Goal: Task Accomplishment & Management: Manage account settings

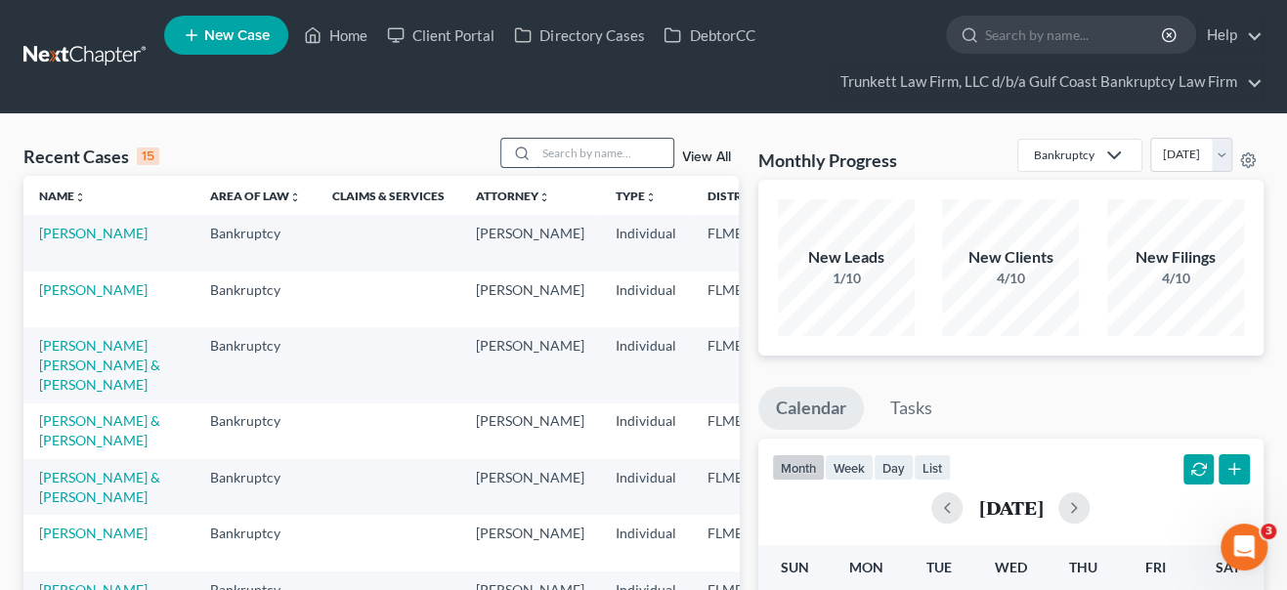
click at [561, 154] on input "search" at bounding box center [605, 153] width 137 height 28
type input "waddington"
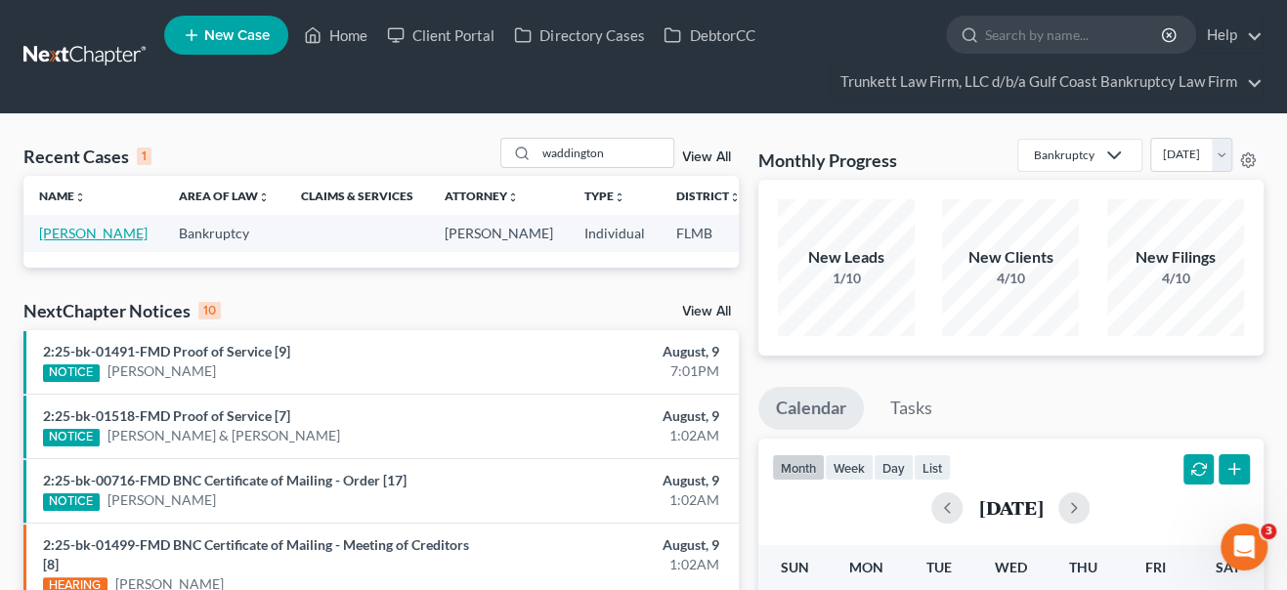
click at [60, 237] on link "[PERSON_NAME]" at bounding box center [93, 233] width 109 height 17
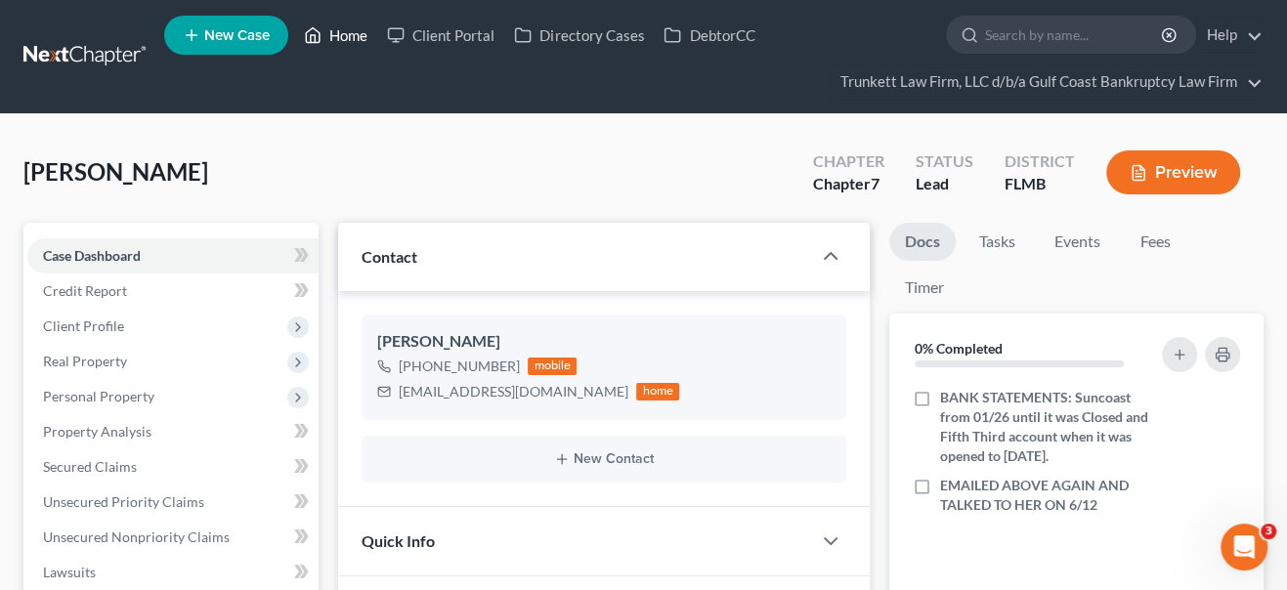
click at [343, 38] on link "Home" at bounding box center [335, 35] width 83 height 35
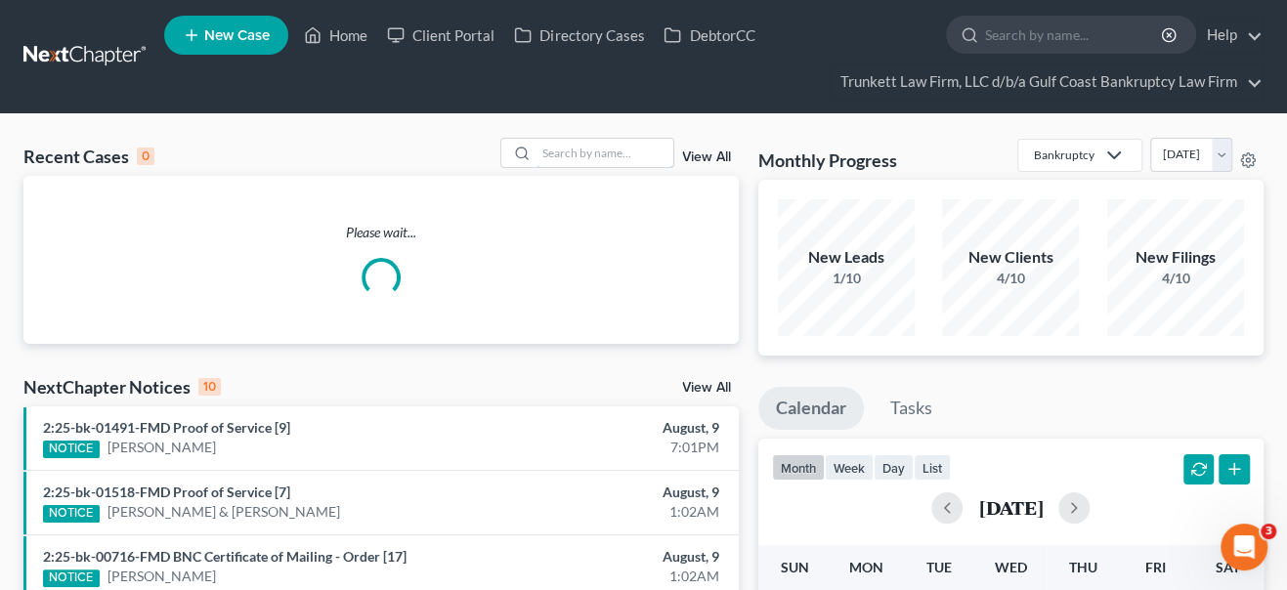
drag, startPoint x: 597, startPoint y: 156, endPoint x: 552, endPoint y: 68, distance: 98.8
click at [593, 152] on input "search" at bounding box center [605, 153] width 137 height 28
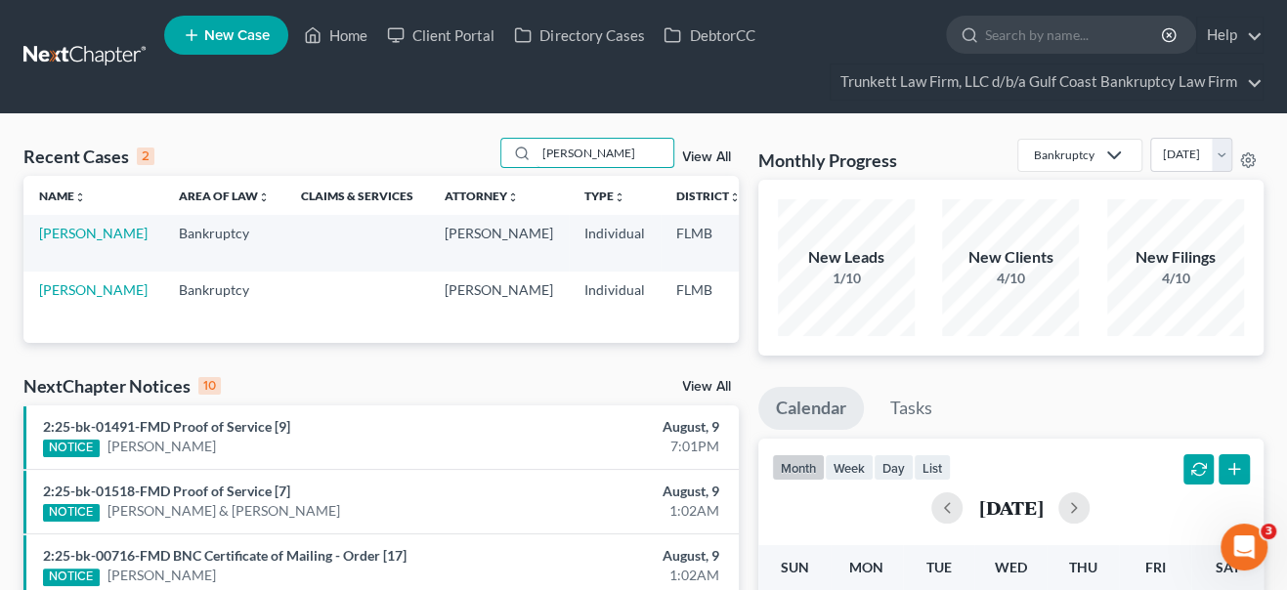
type input "[PERSON_NAME]"
click at [72, 242] on td "[PERSON_NAME]" at bounding box center [93, 243] width 140 height 56
click at [71, 239] on link "[PERSON_NAME]" at bounding box center [93, 233] width 109 height 17
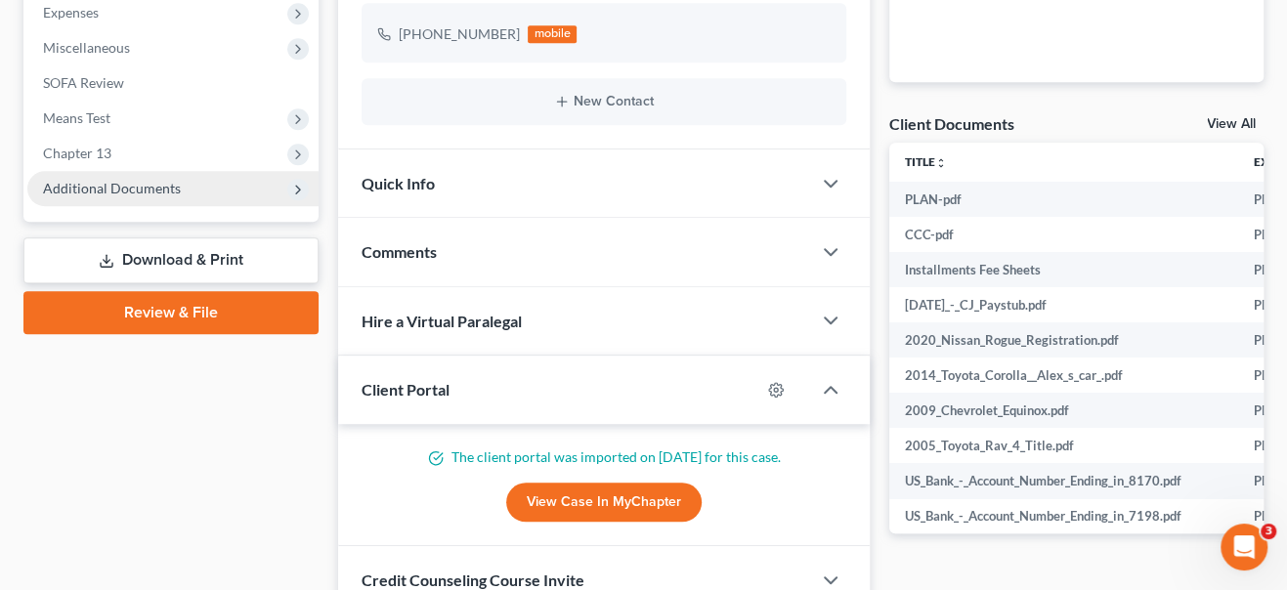
scroll to position [623, 0]
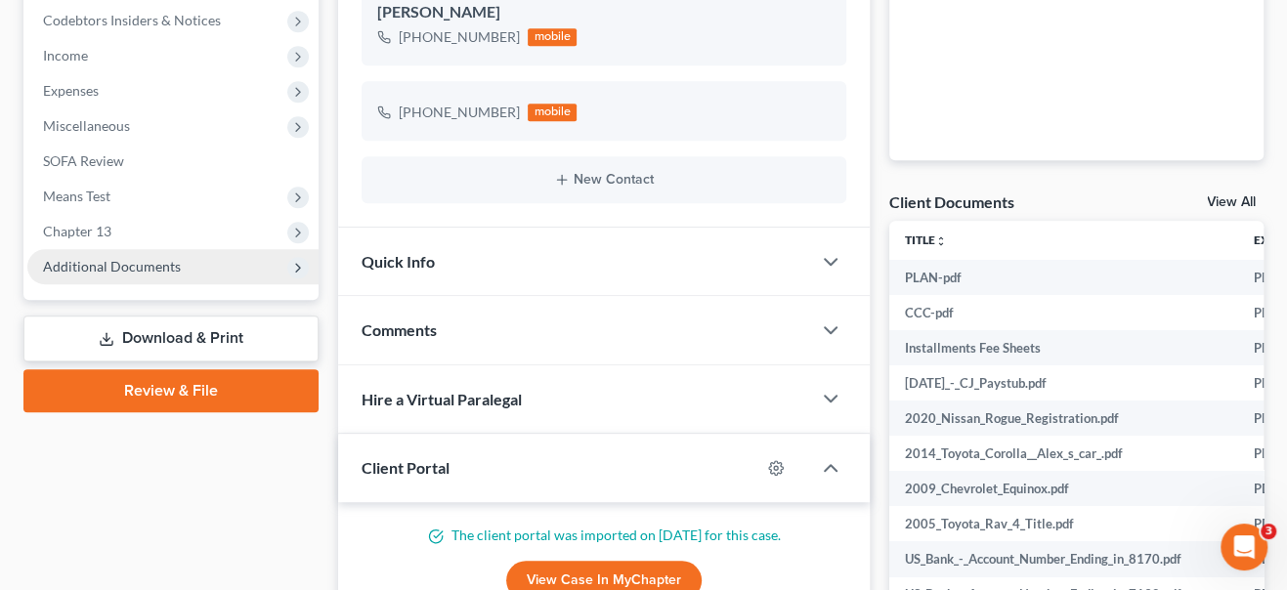
click at [70, 269] on span "Additional Documents" at bounding box center [112, 266] width 138 height 17
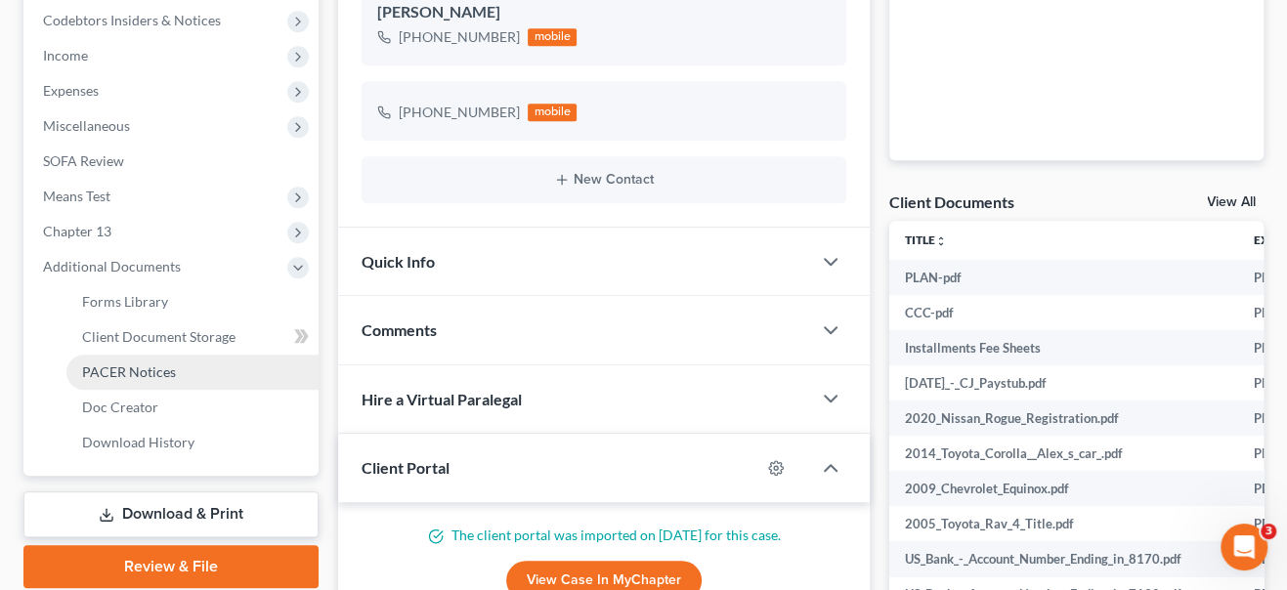
click at [81, 368] on link "PACER Notices" at bounding box center [192, 372] width 252 height 35
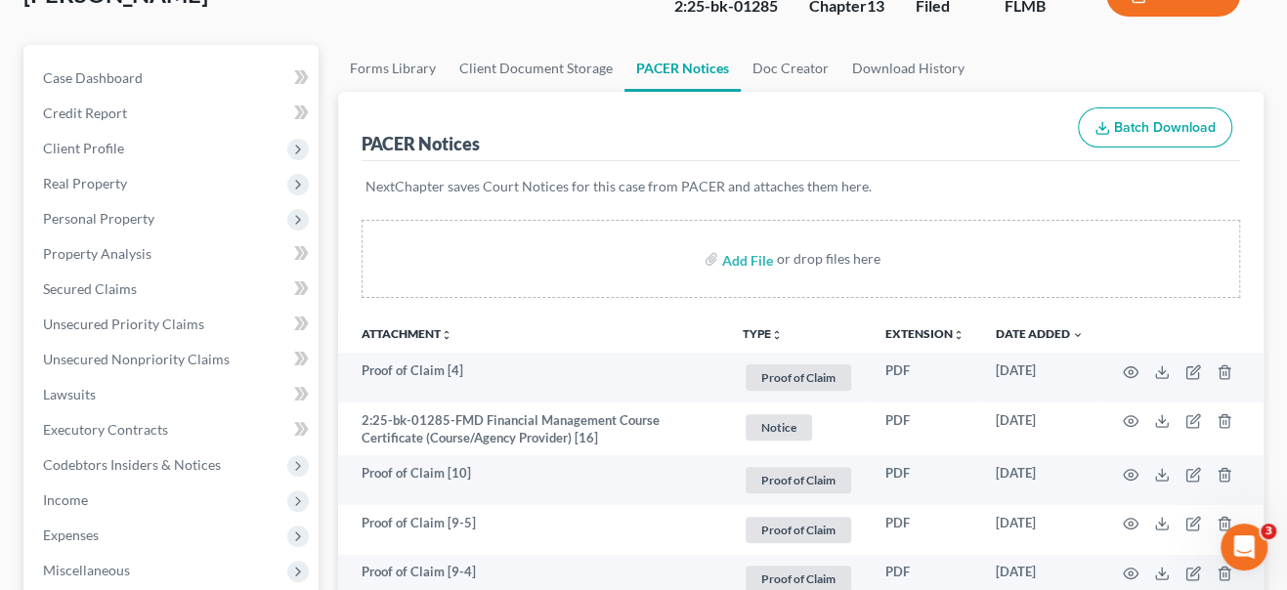
scroll to position [266, 0]
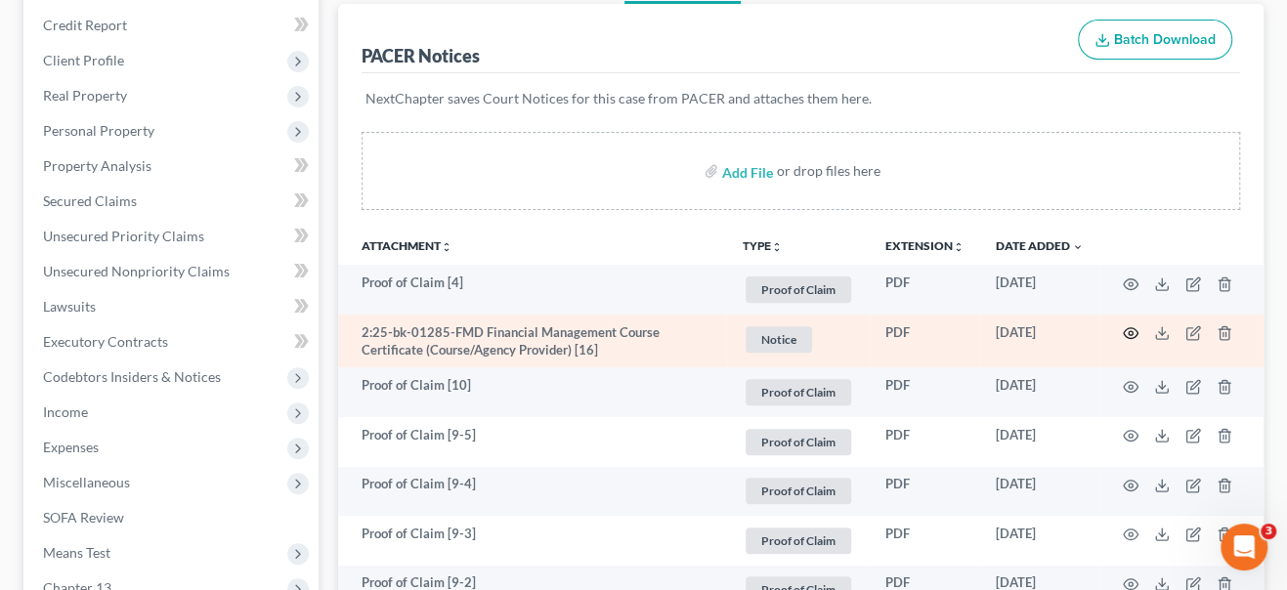
click at [1127, 331] on icon "button" at bounding box center [1131, 334] width 16 height 16
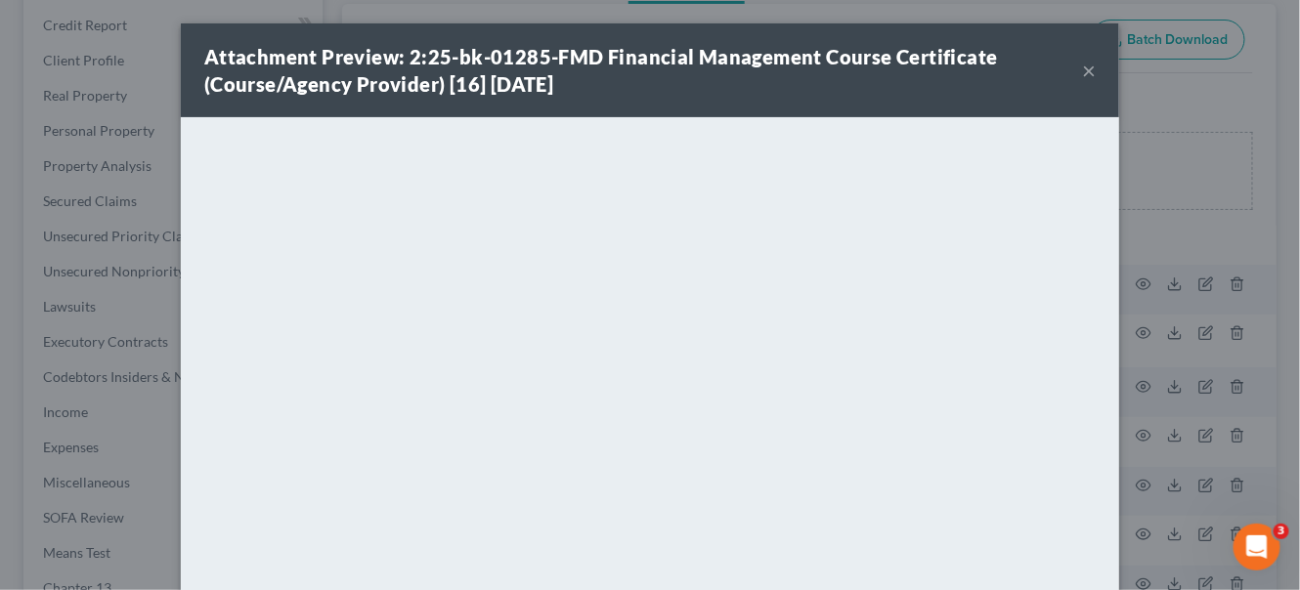
click at [1088, 69] on button "×" at bounding box center [1089, 70] width 14 height 23
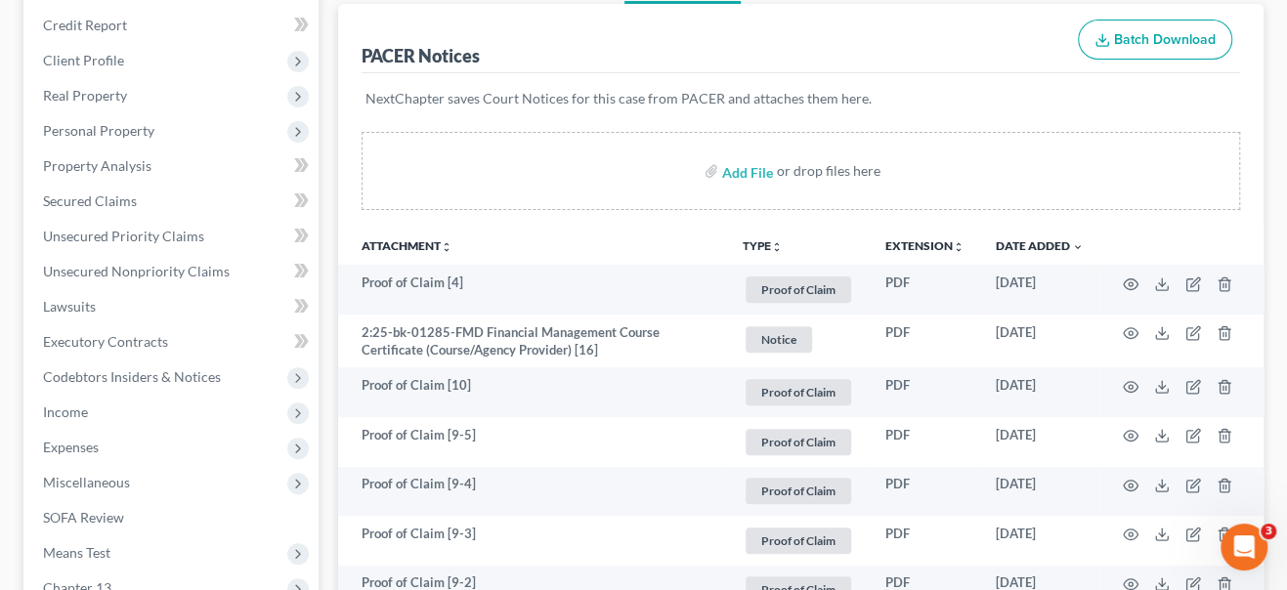
scroll to position [0, 0]
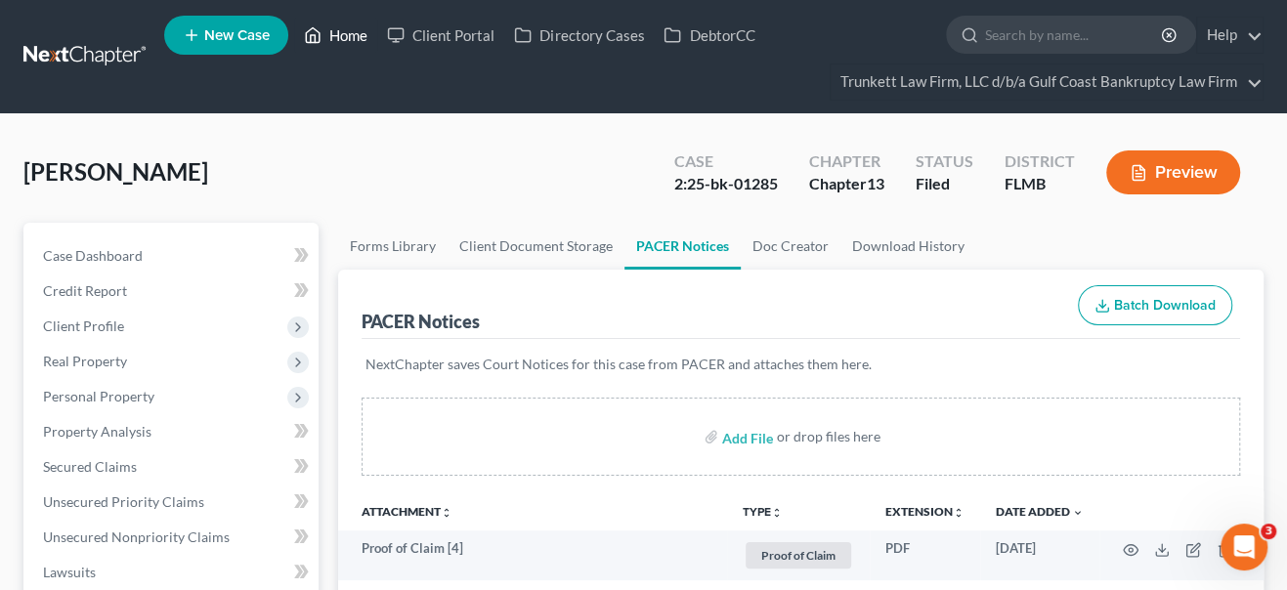
click at [338, 36] on link "Home" at bounding box center [335, 35] width 83 height 35
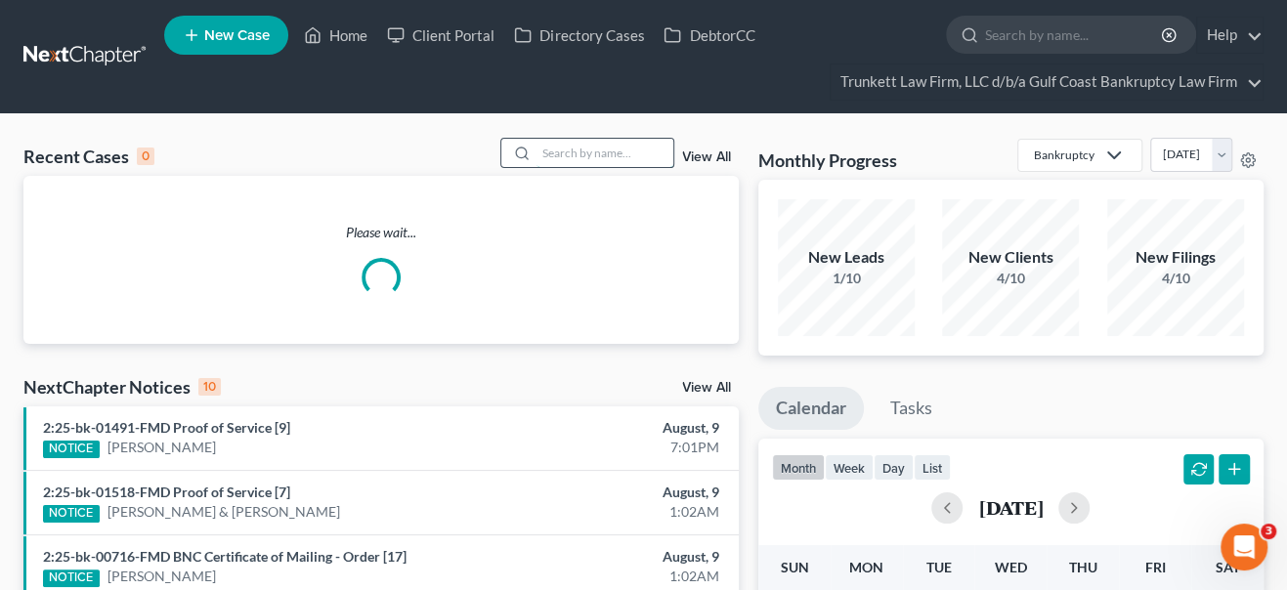
click at [576, 156] on input "search" at bounding box center [605, 153] width 137 height 28
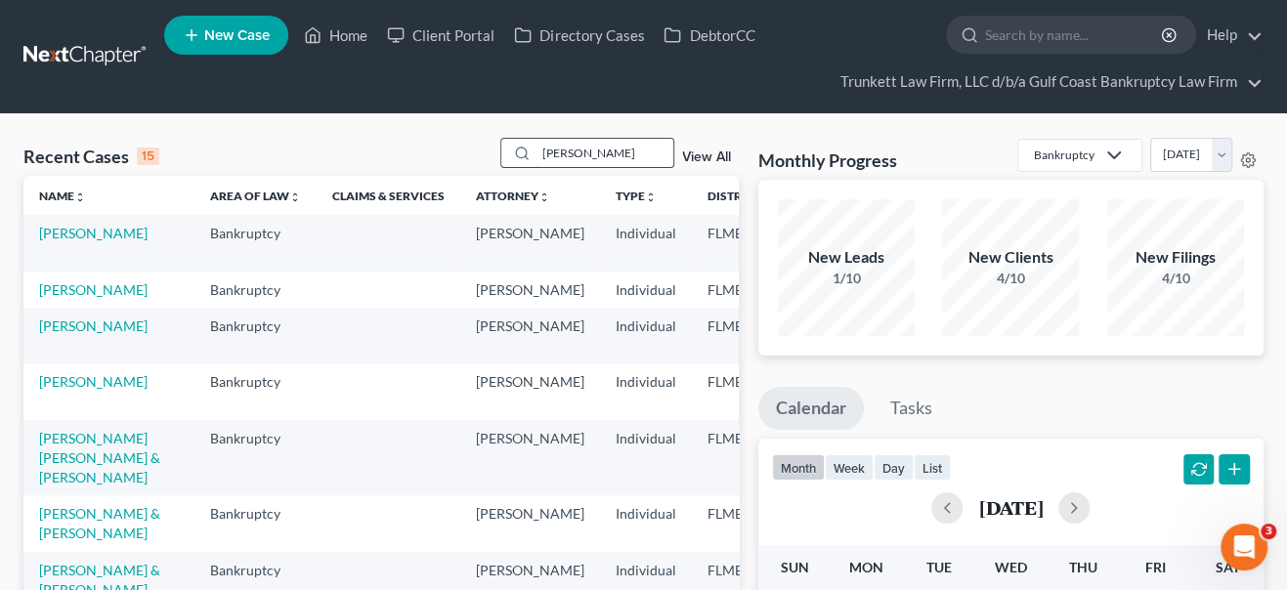
type input "[PERSON_NAME]"
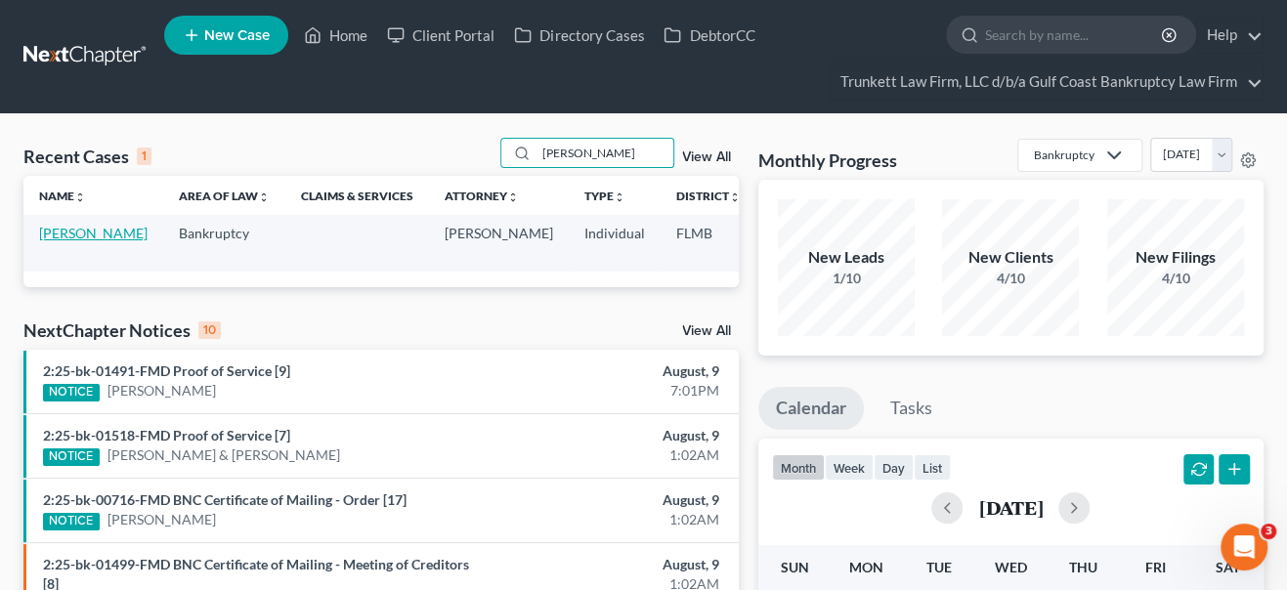
click at [84, 241] on link "[PERSON_NAME]" at bounding box center [93, 233] width 109 height 17
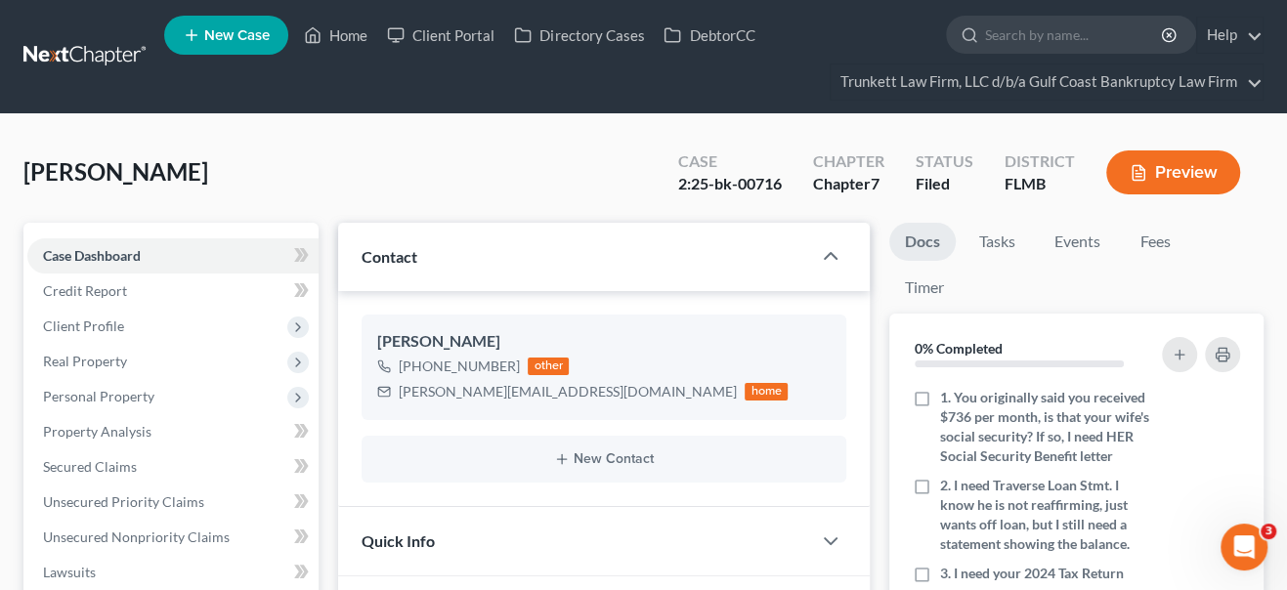
scroll to position [546, 0]
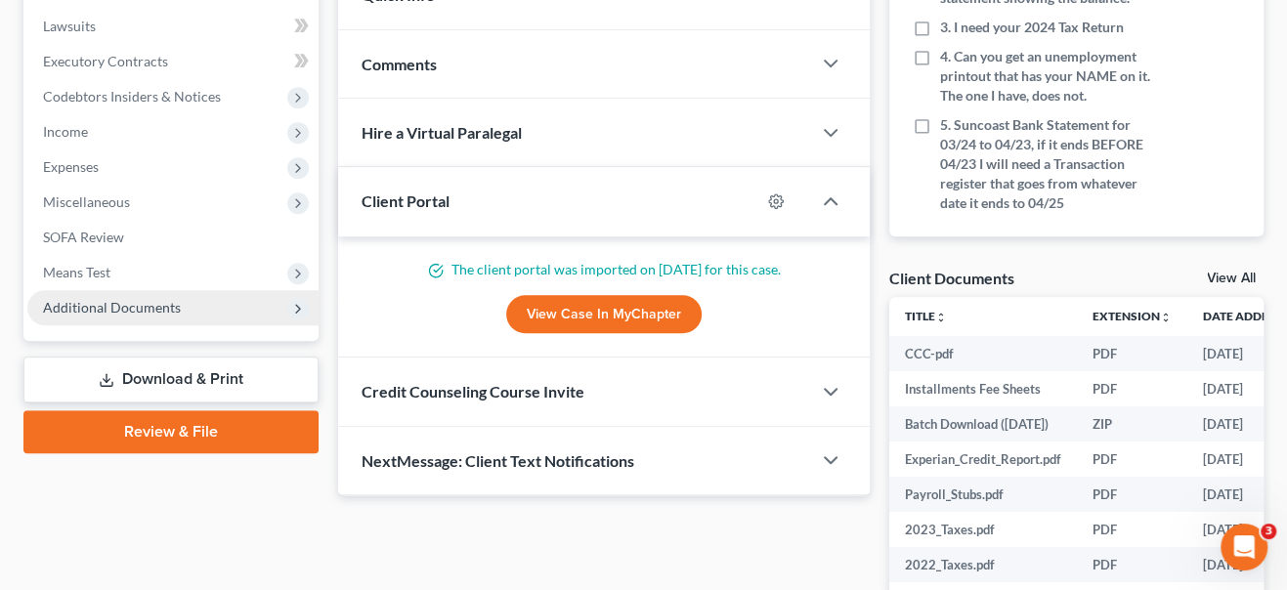
click at [94, 313] on span "Additional Documents" at bounding box center [112, 307] width 138 height 17
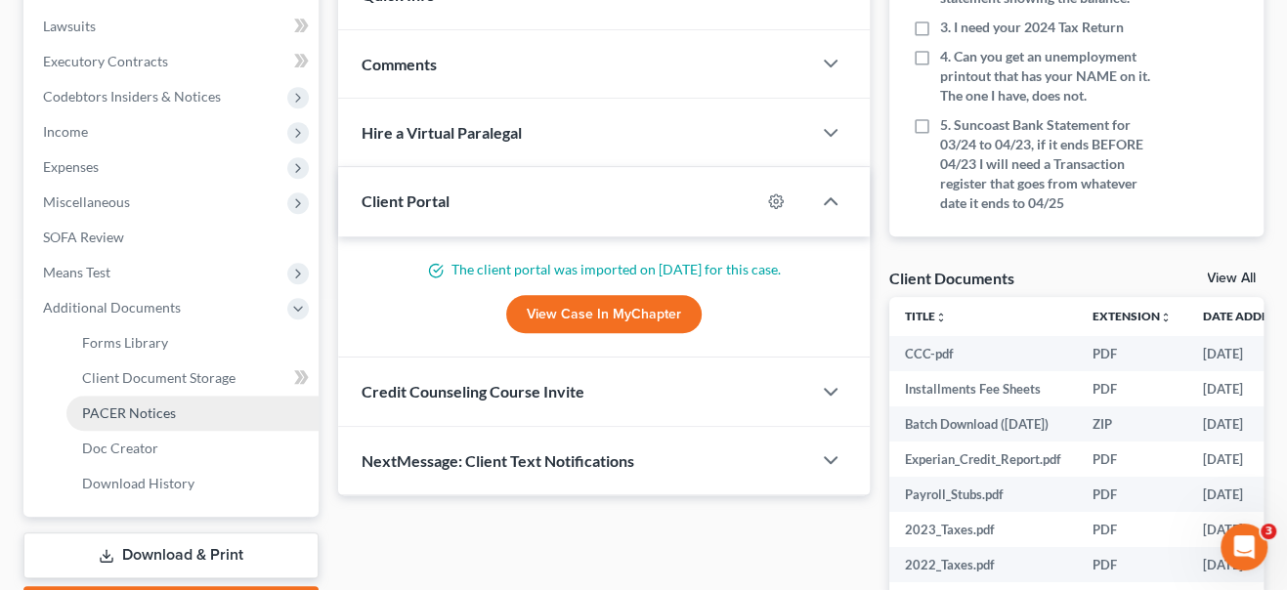
click at [99, 407] on span "PACER Notices" at bounding box center [129, 413] width 94 height 17
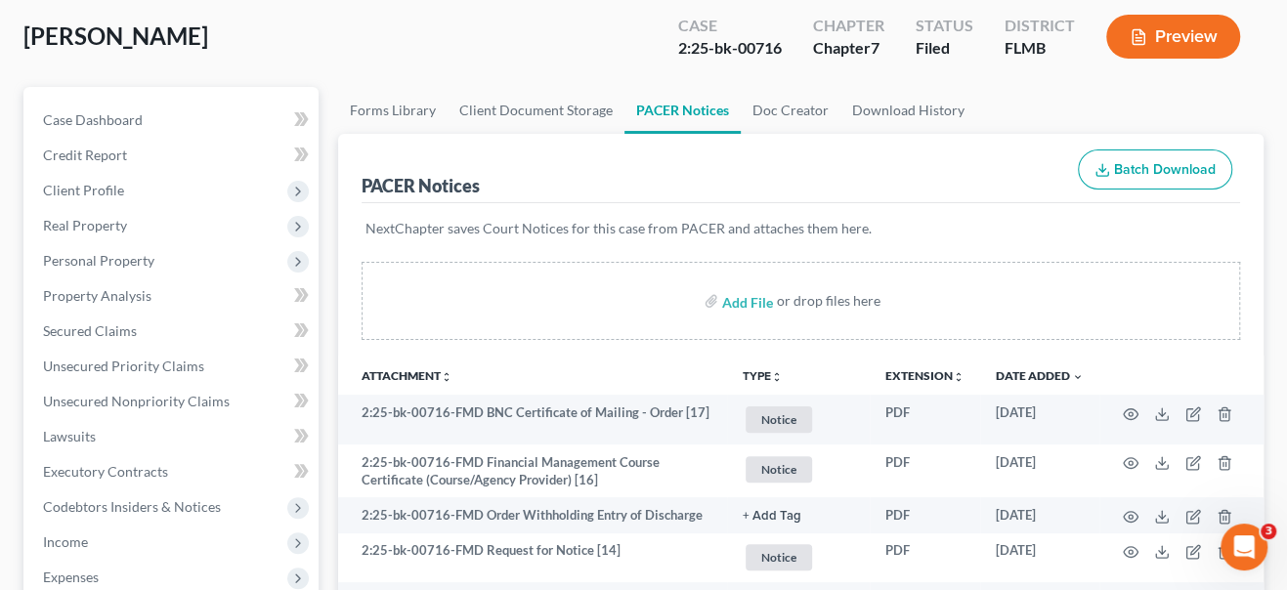
scroll to position [178, 0]
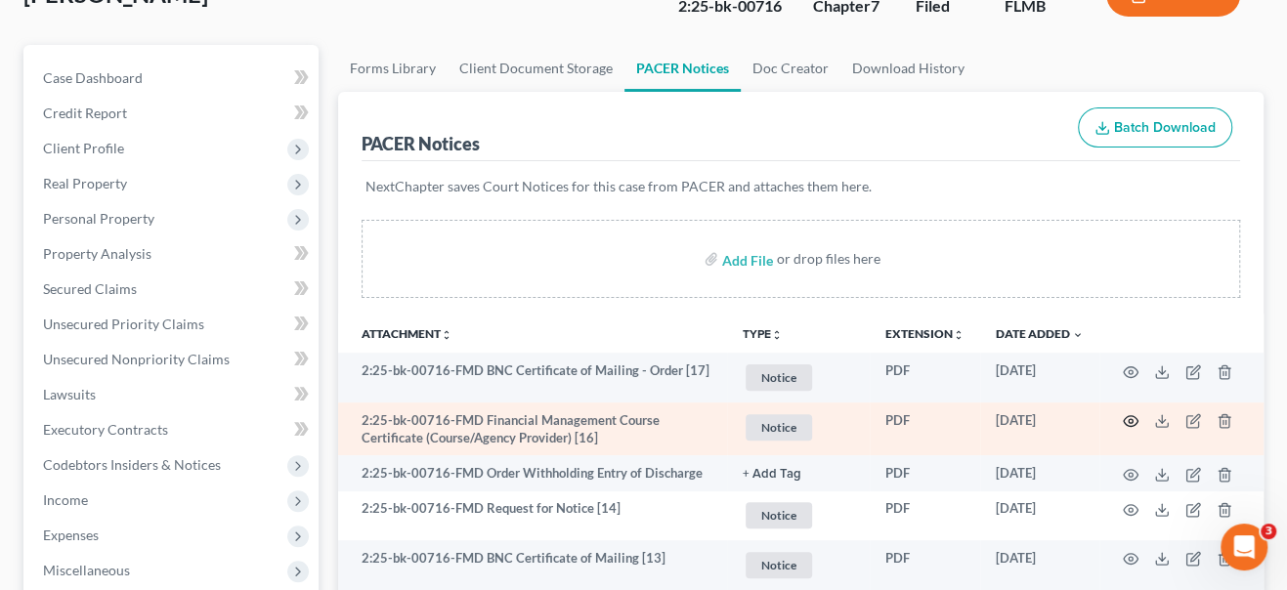
click at [1134, 418] on icon "button" at bounding box center [1131, 421] width 16 height 16
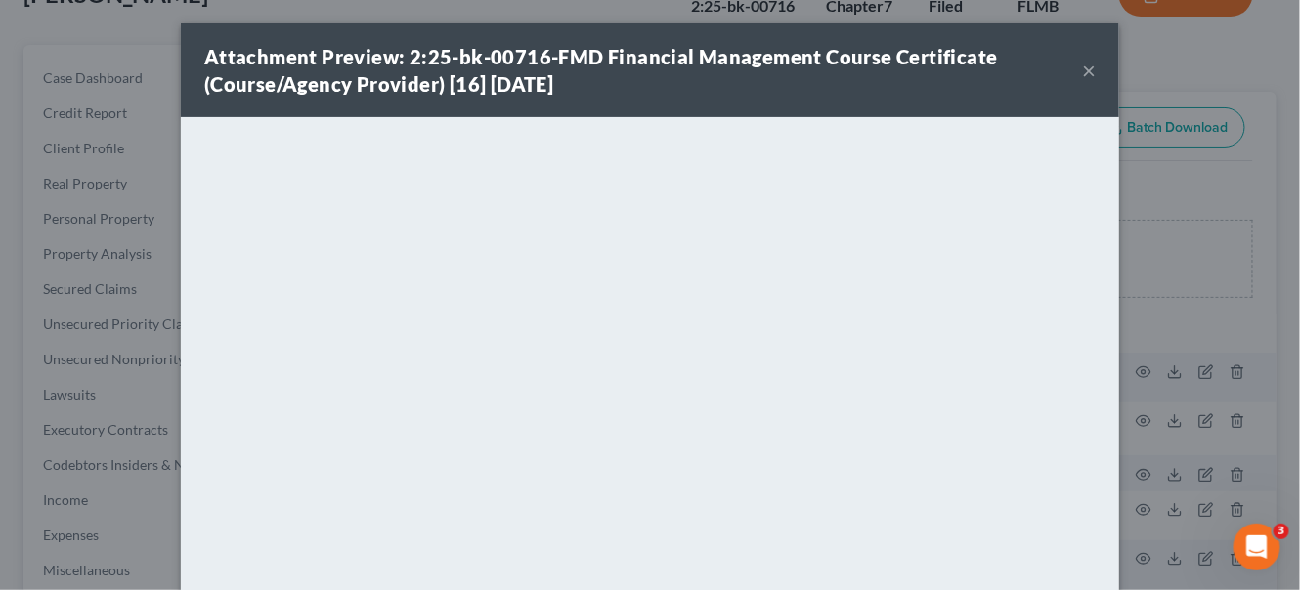
drag, startPoint x: 1083, startPoint y: 63, endPoint x: 957, endPoint y: 97, distance: 130.7
click at [1084, 64] on button "×" at bounding box center [1089, 70] width 14 height 23
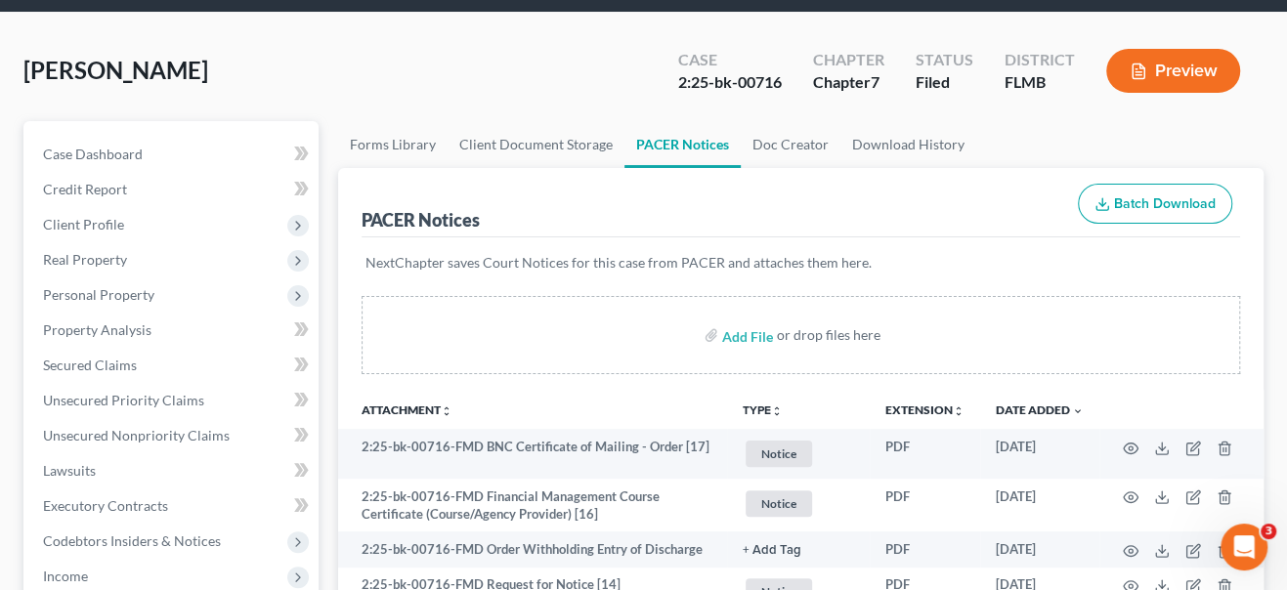
scroll to position [0, 0]
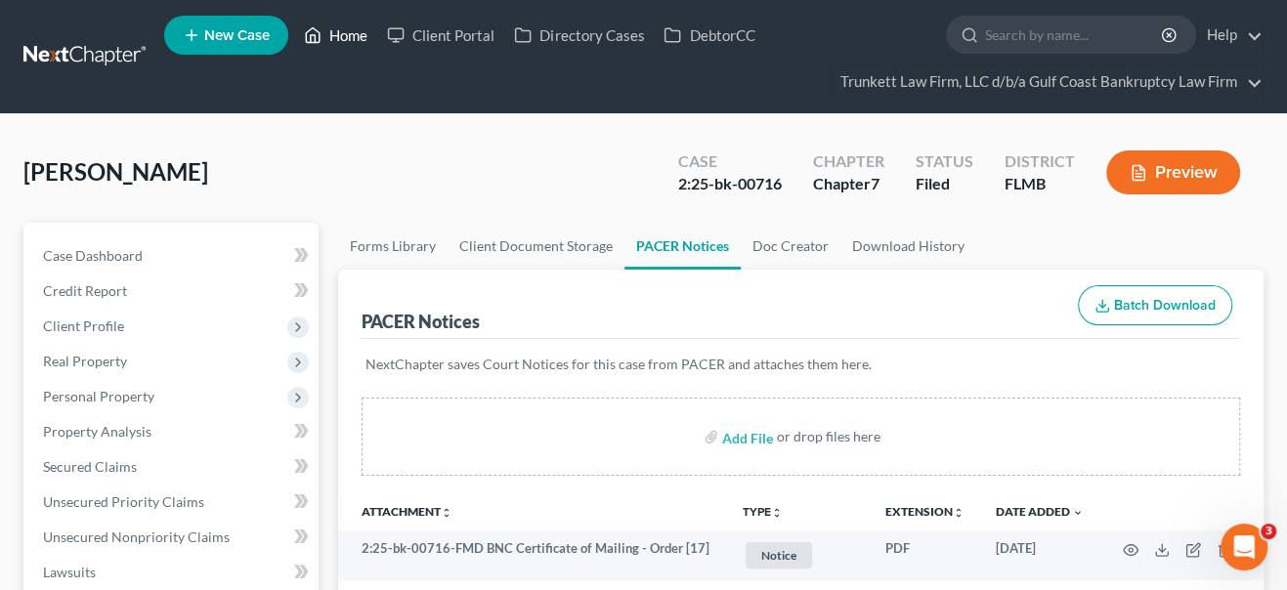
click at [348, 36] on link "Home" at bounding box center [335, 35] width 83 height 35
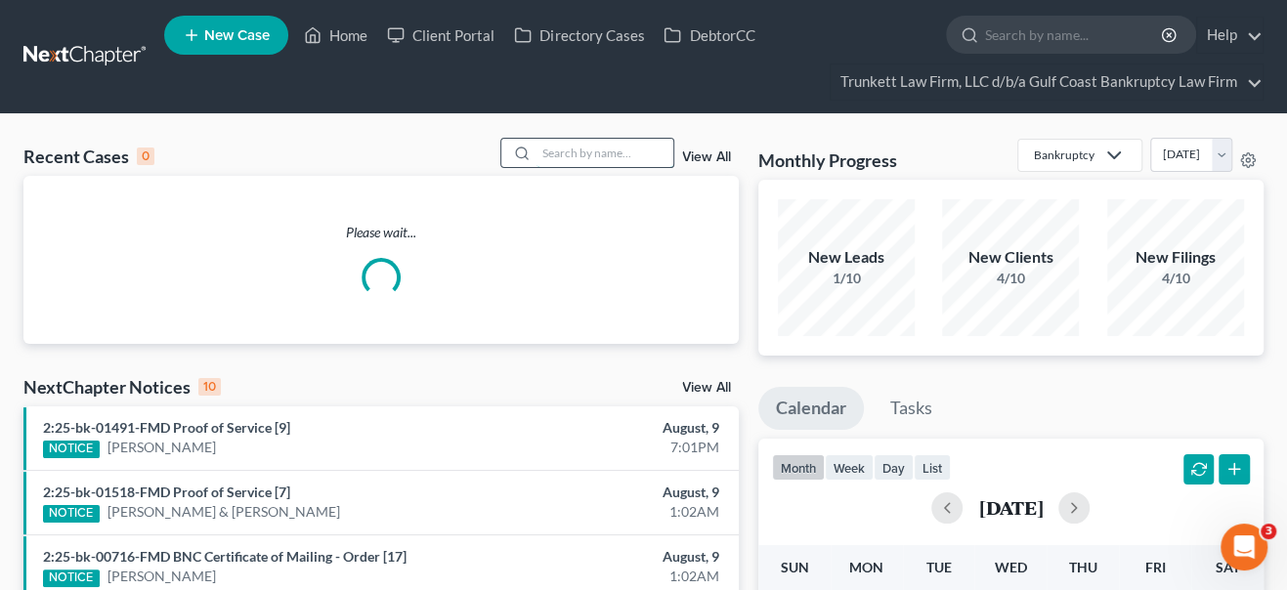
click at [560, 151] on input "search" at bounding box center [605, 153] width 137 height 28
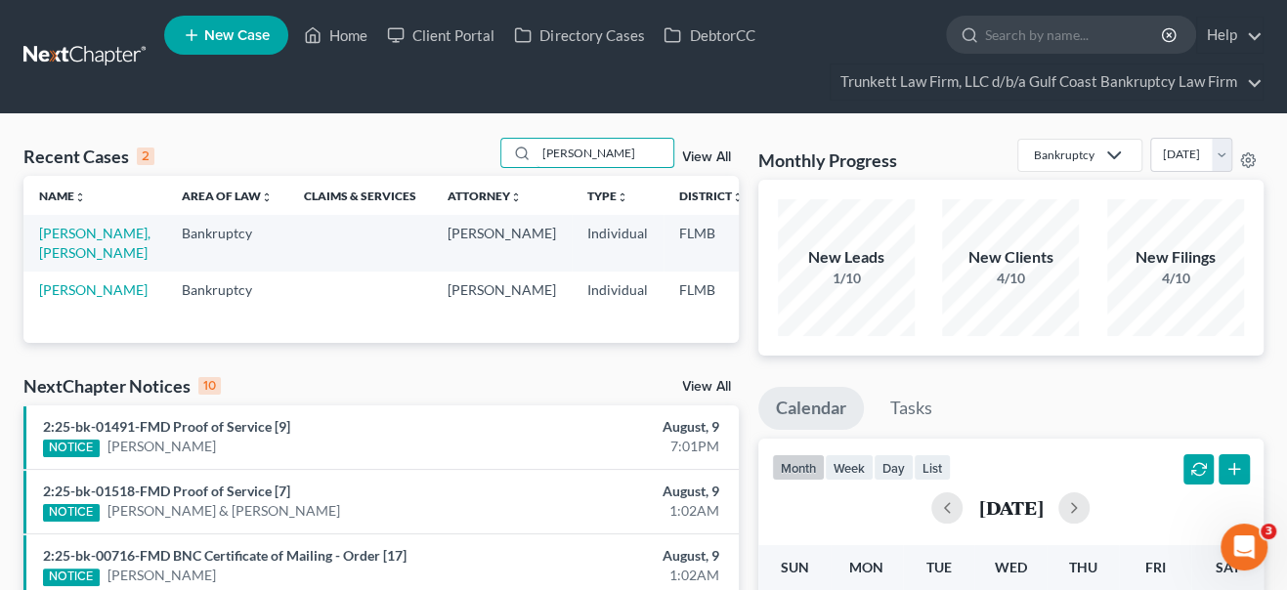
type input "[PERSON_NAME]"
click at [65, 298] on link "[PERSON_NAME]" at bounding box center [93, 290] width 109 height 17
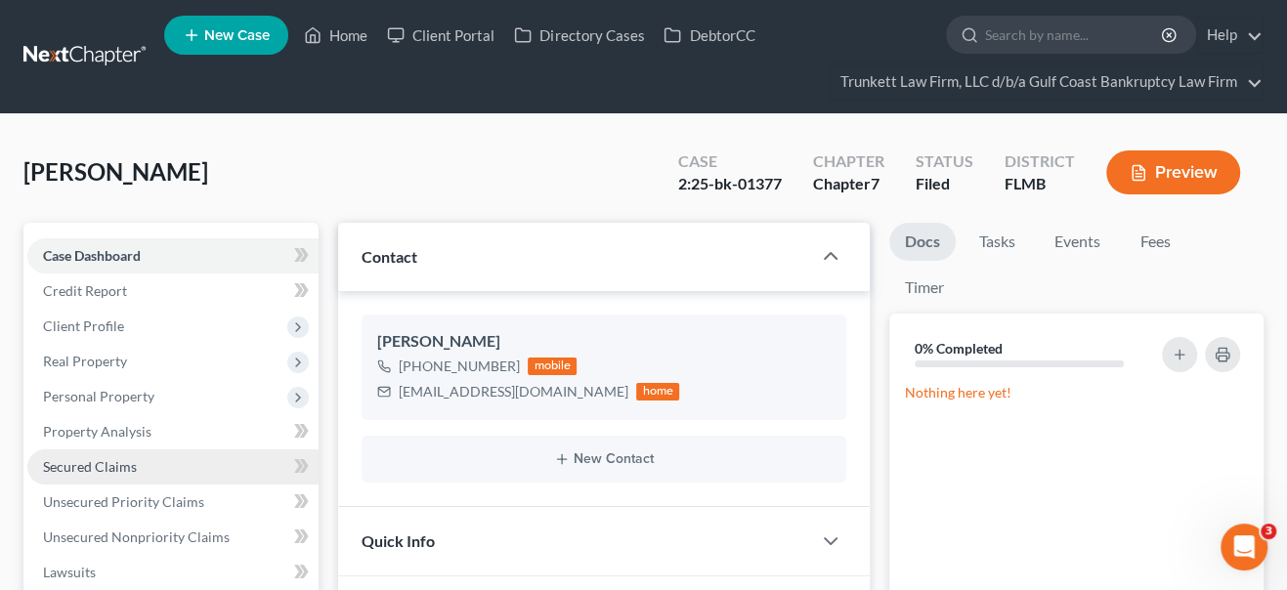
click at [96, 473] on link "Secured Claims" at bounding box center [172, 467] width 291 height 35
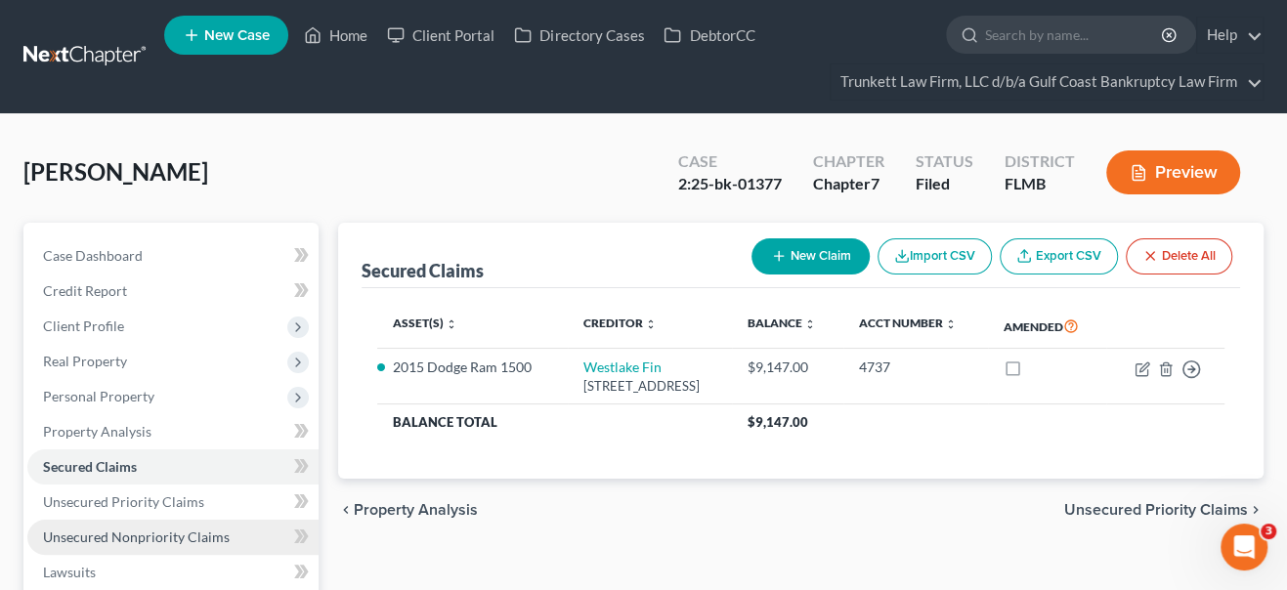
click at [129, 536] on span "Unsecured Nonpriority Claims" at bounding box center [136, 537] width 187 height 17
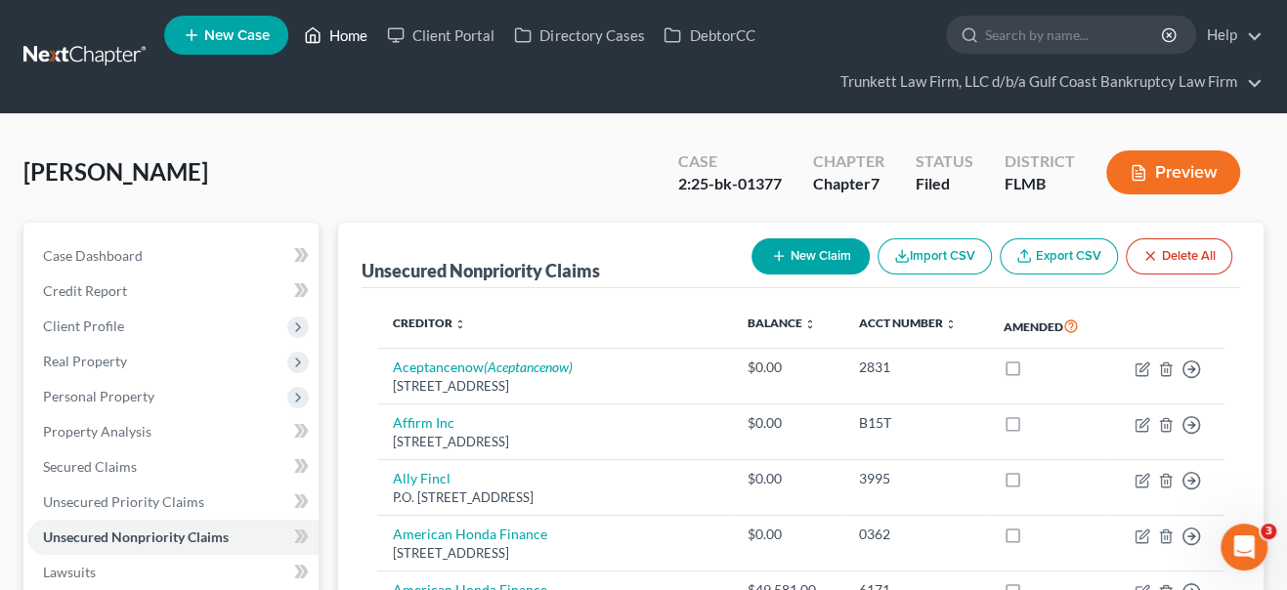
click at [345, 36] on link "Home" at bounding box center [335, 35] width 83 height 35
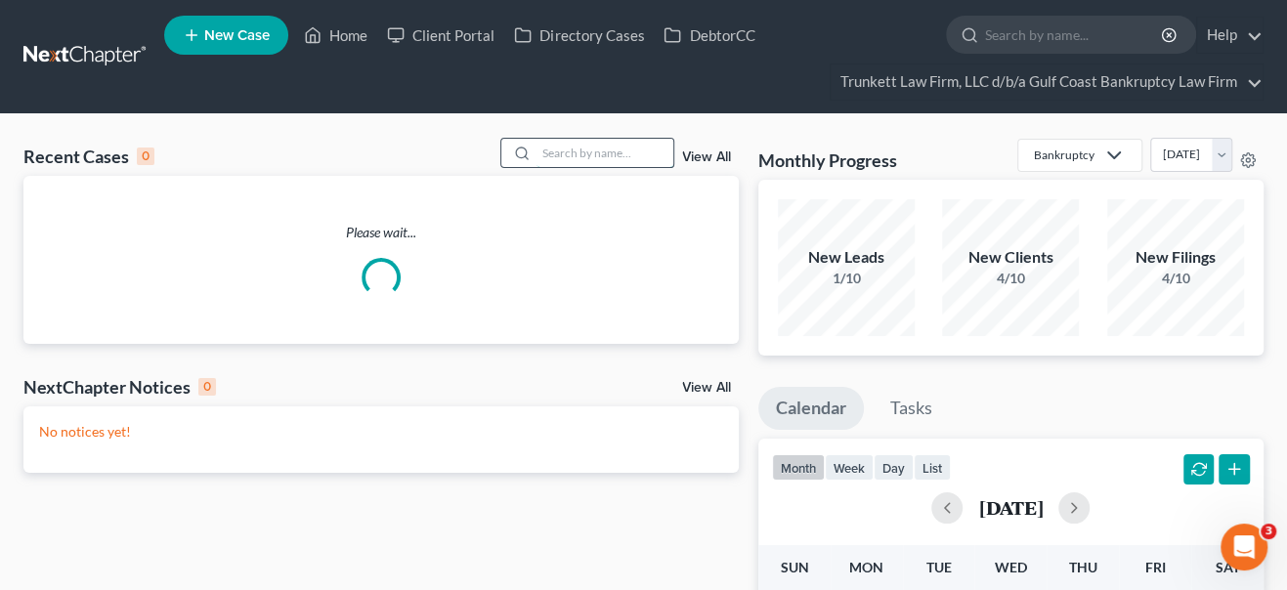
click at [543, 152] on input "search" at bounding box center [605, 153] width 137 height 28
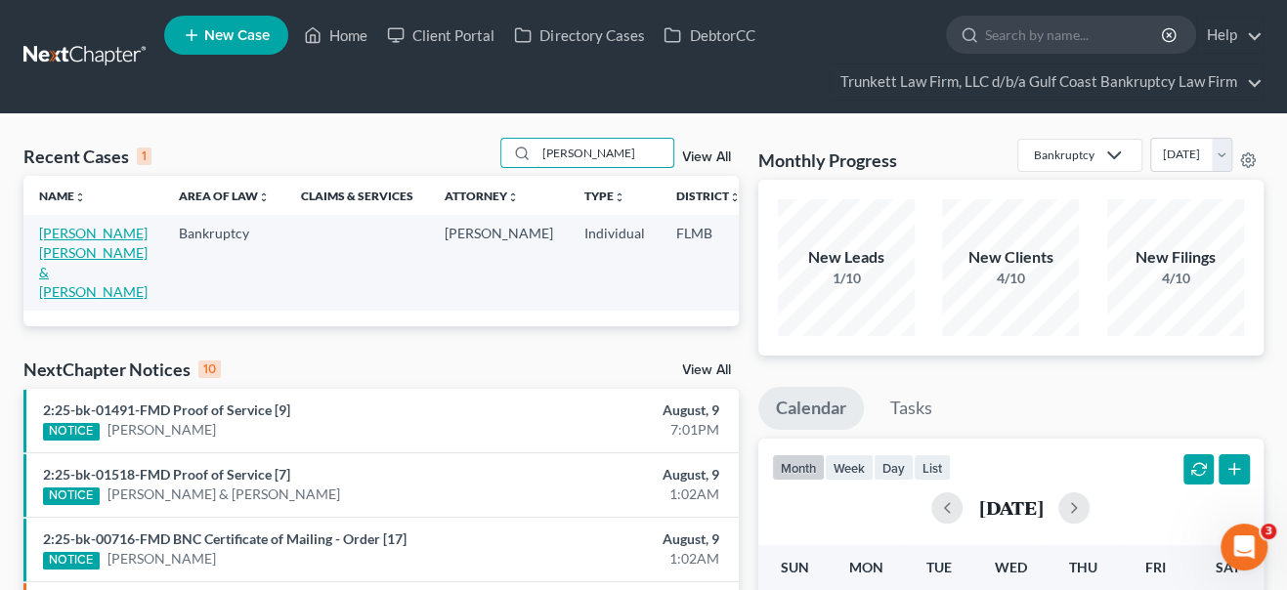
type input "[PERSON_NAME]"
click at [80, 275] on link "[PERSON_NAME] [PERSON_NAME] & [PERSON_NAME]" at bounding box center [93, 262] width 109 height 75
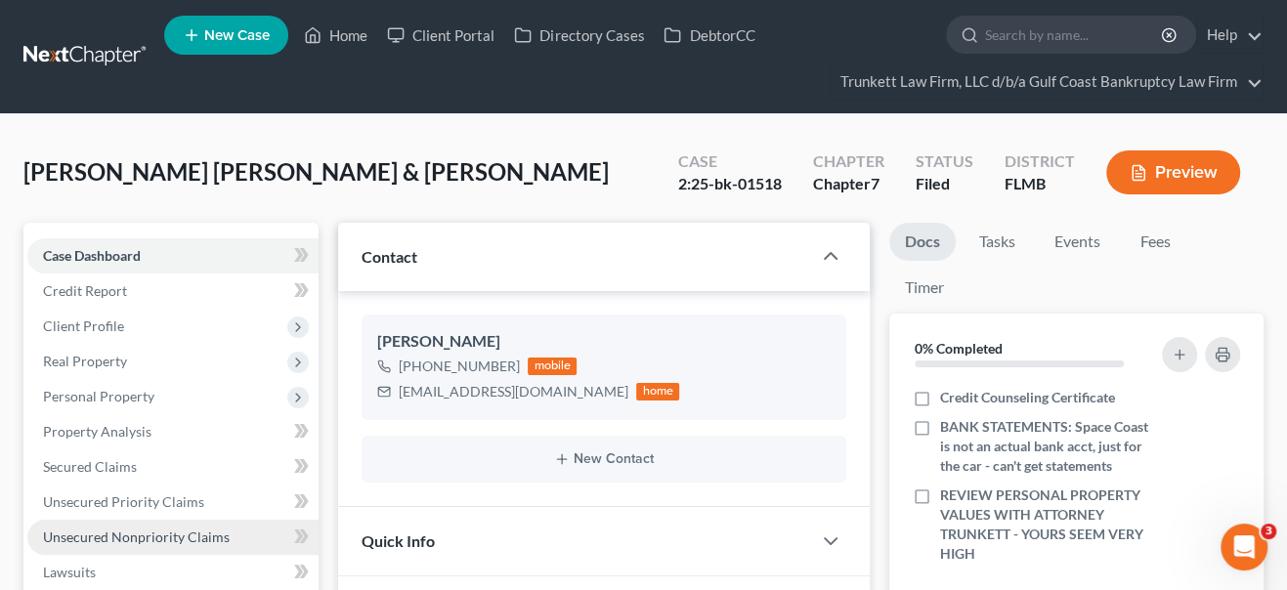
click at [101, 535] on span "Unsecured Nonpriority Claims" at bounding box center [136, 537] width 187 height 17
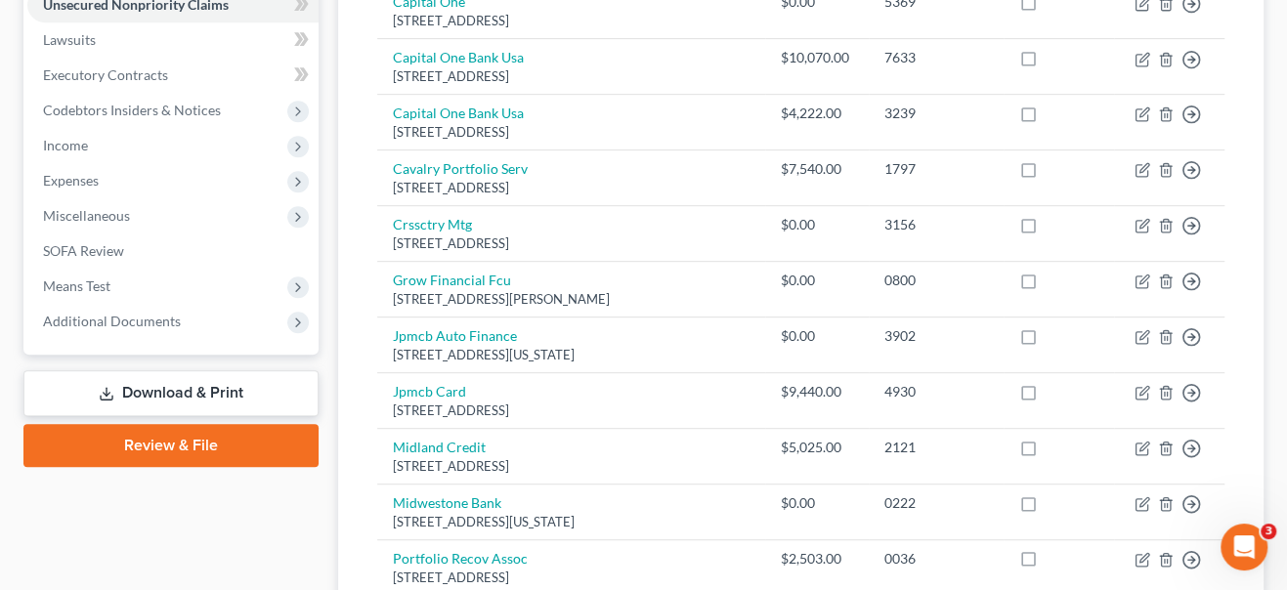
scroll to position [533, 0]
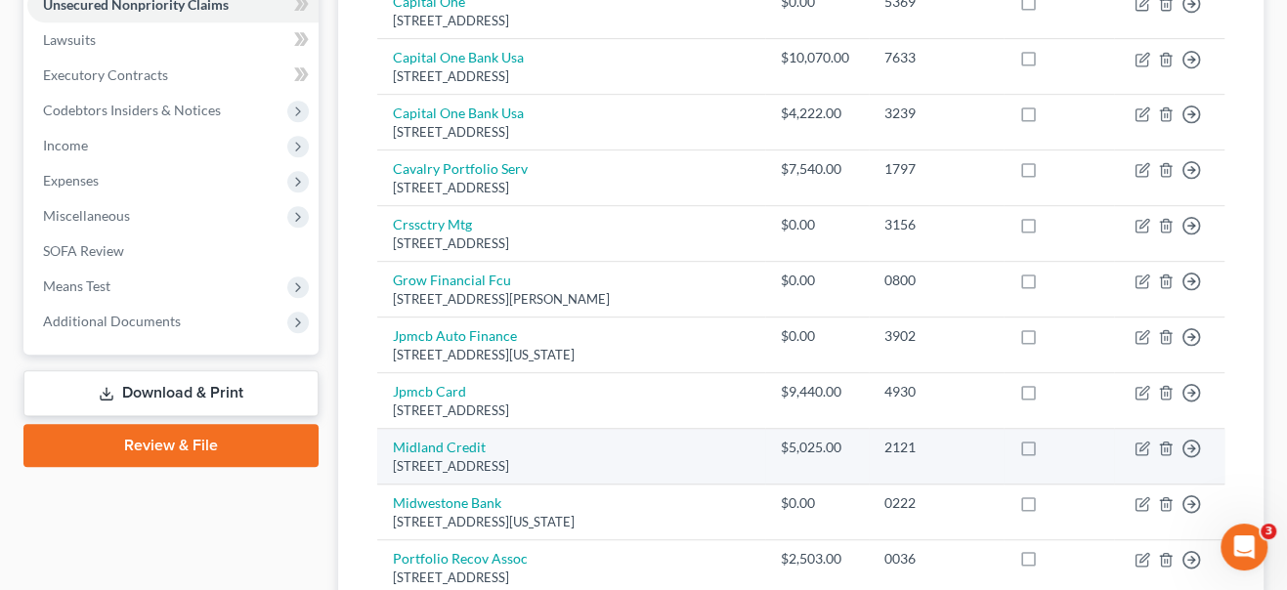
click at [669, 458] on div "[STREET_ADDRESS]" at bounding box center [571, 466] width 356 height 19
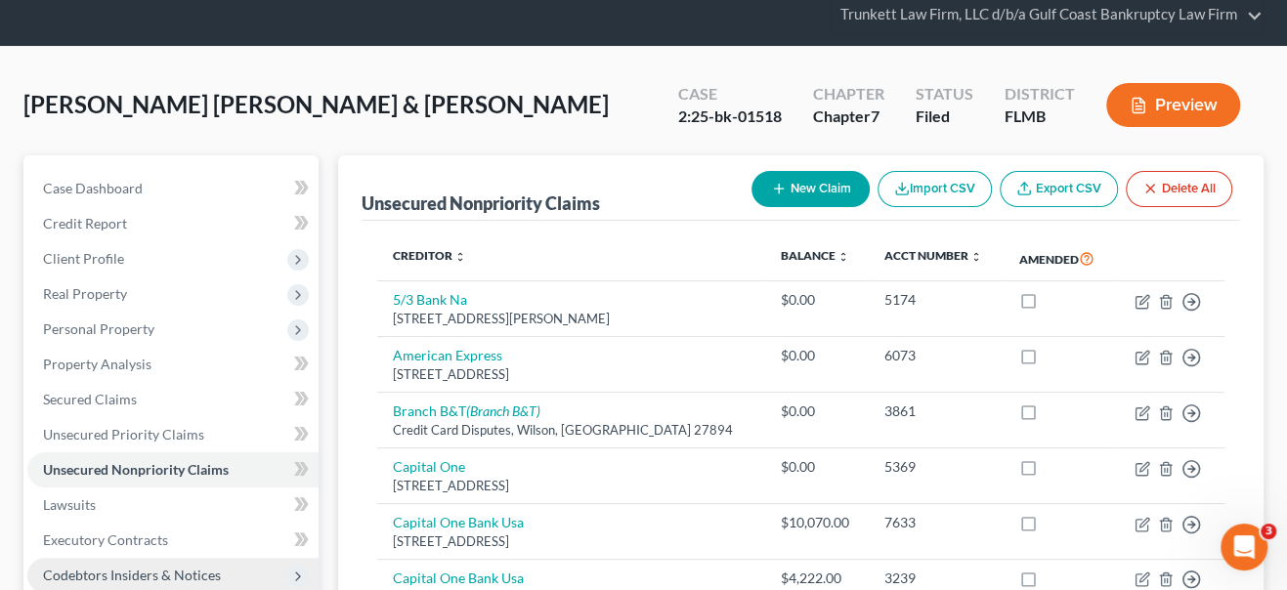
scroll to position [0, 0]
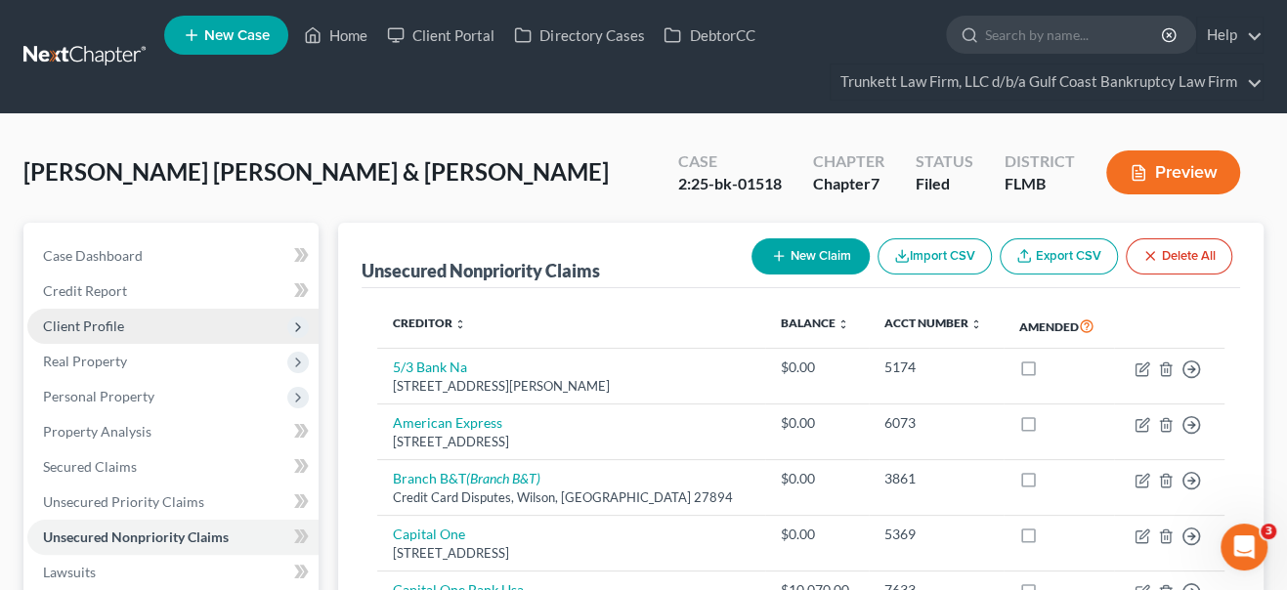
click at [111, 321] on span "Client Profile" at bounding box center [83, 326] width 81 height 17
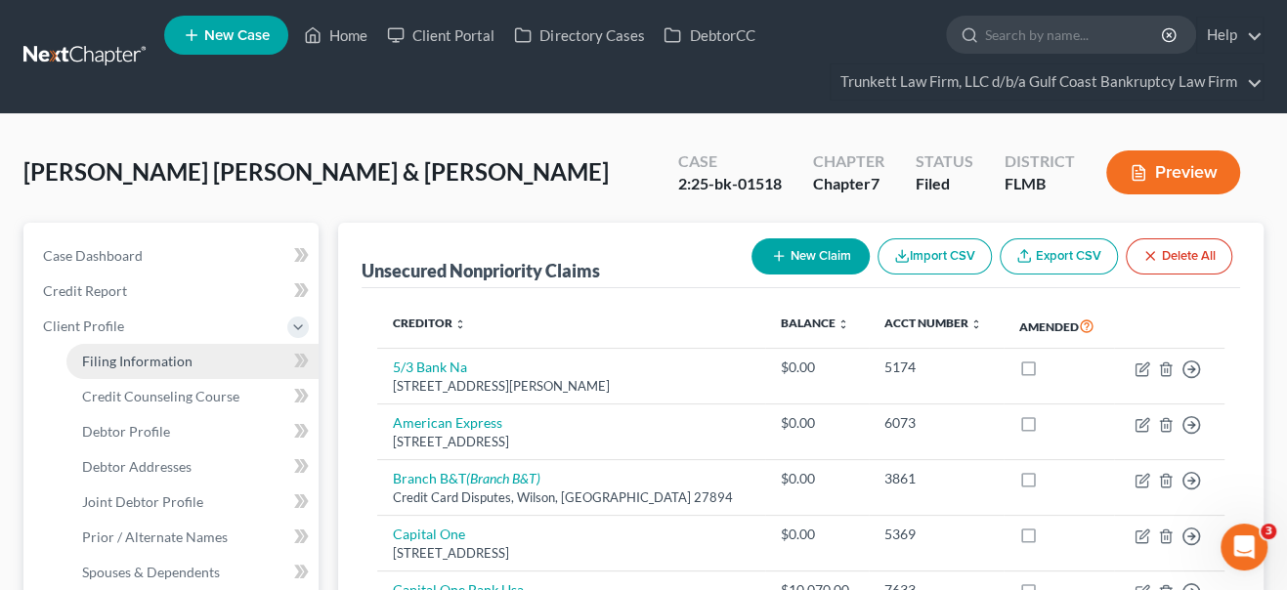
click at [120, 358] on span "Filing Information" at bounding box center [137, 361] width 110 height 17
select select "1"
select select "0"
select select "15"
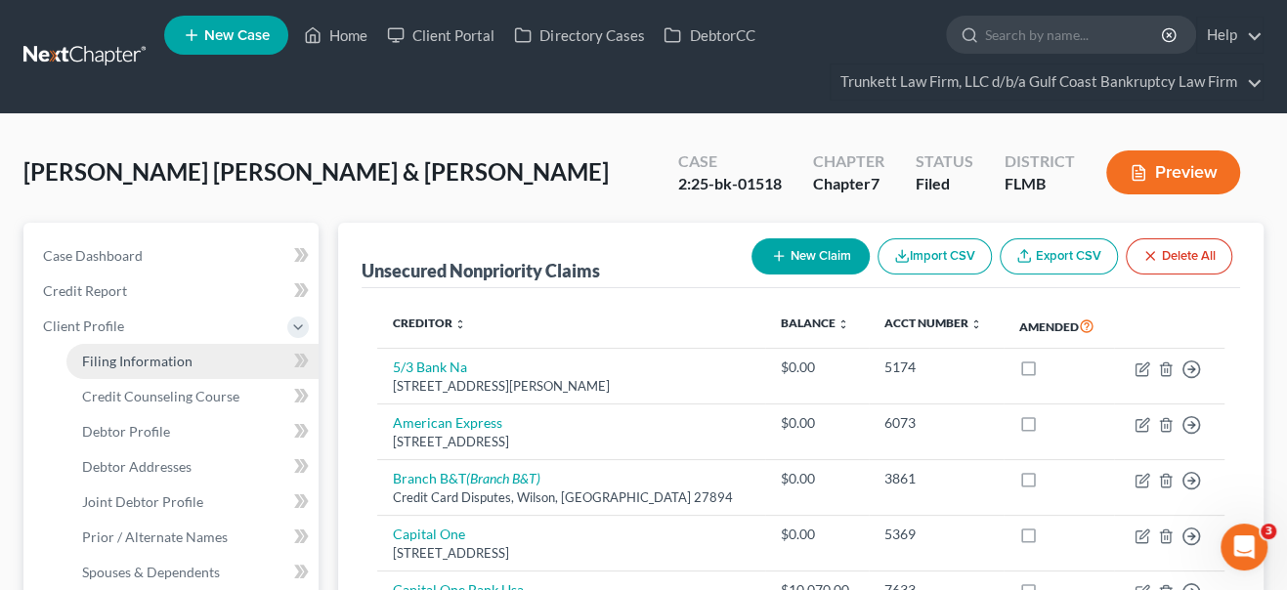
select select "0"
select select "9"
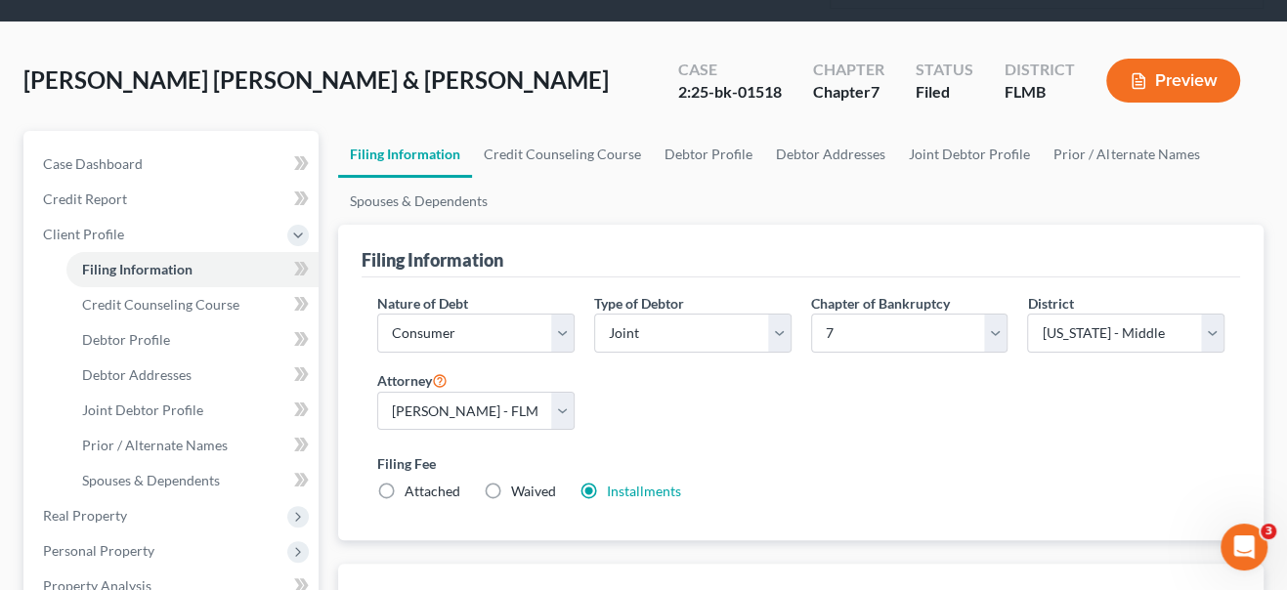
scroll to position [88, 0]
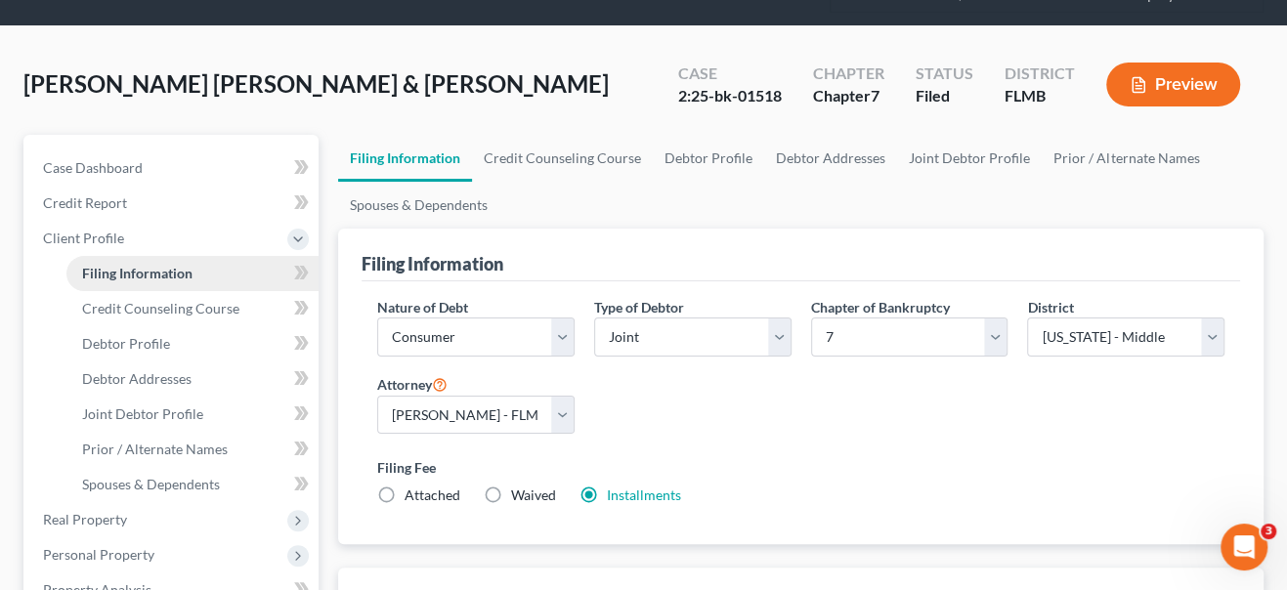
drag, startPoint x: 79, startPoint y: 236, endPoint x: 103, endPoint y: 256, distance: 31.2
click at [79, 236] on span "Client Profile" at bounding box center [83, 238] width 81 height 17
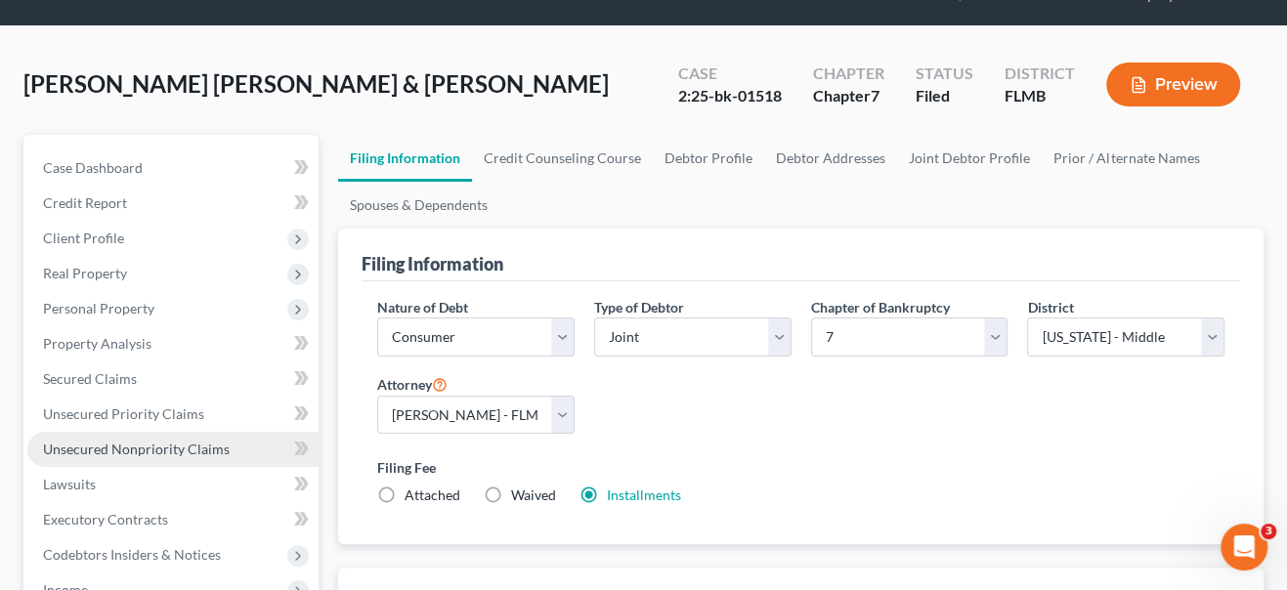
click at [167, 456] on link "Unsecured Nonpriority Claims" at bounding box center [172, 449] width 291 height 35
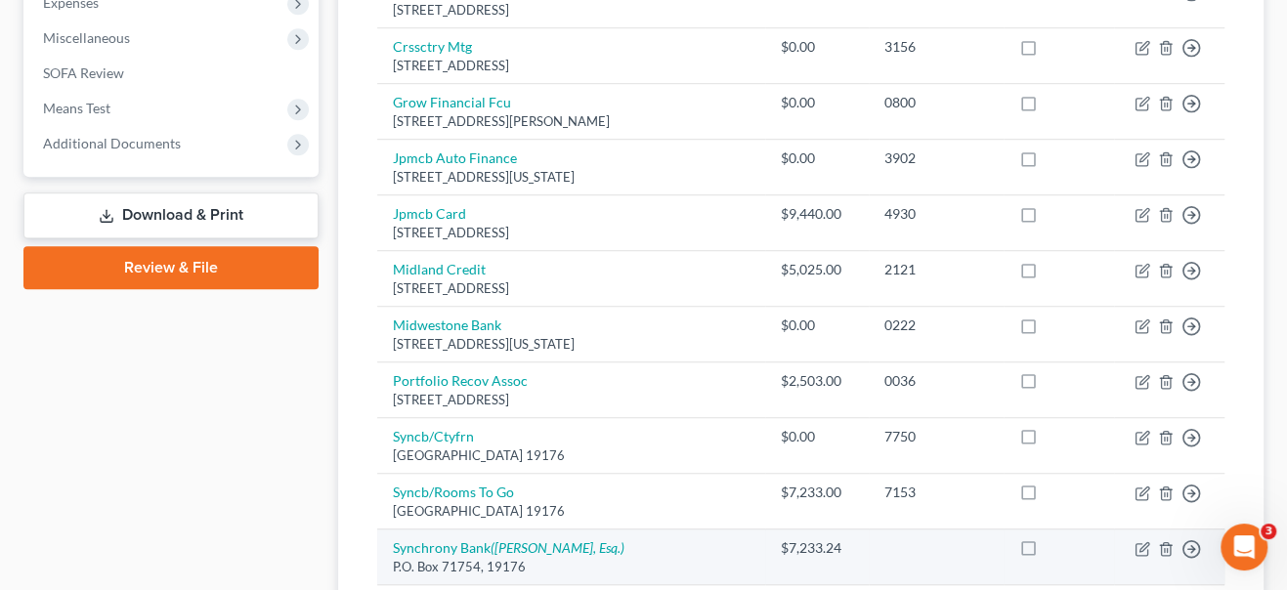
scroll to position [800, 0]
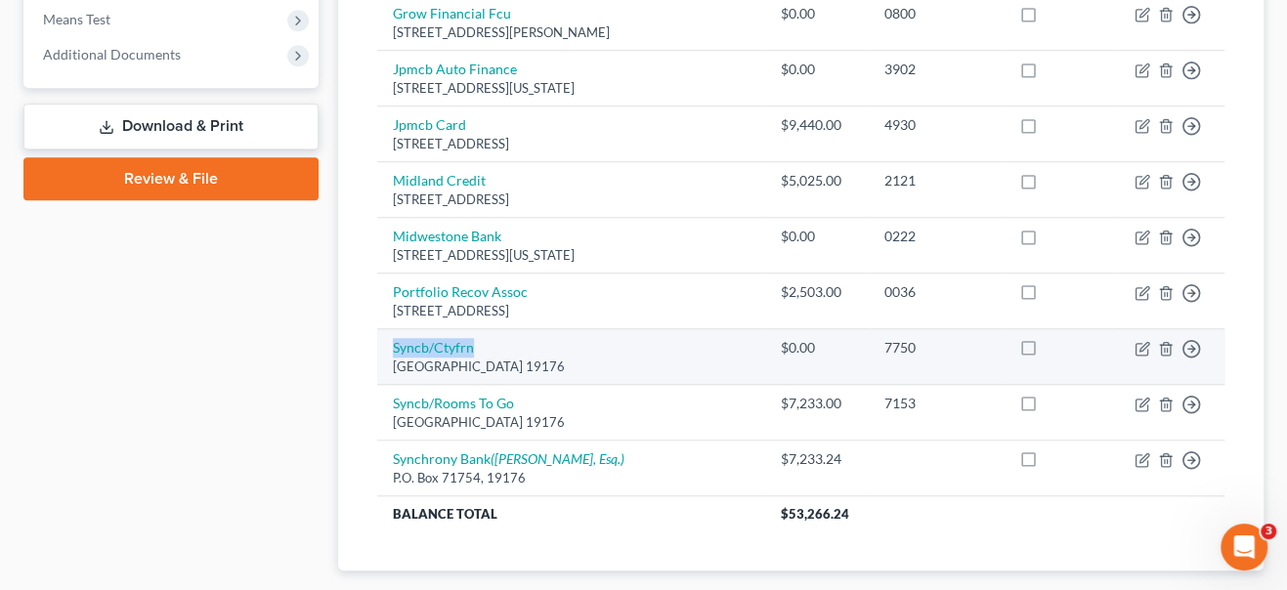
drag, startPoint x: 386, startPoint y: 343, endPoint x: 484, endPoint y: 346, distance: 97.8
click at [484, 346] on td "Syncb/Ctyfrn Po Box 71757, [GEOGRAPHIC_DATA]" at bounding box center [570, 357] width 387 height 56
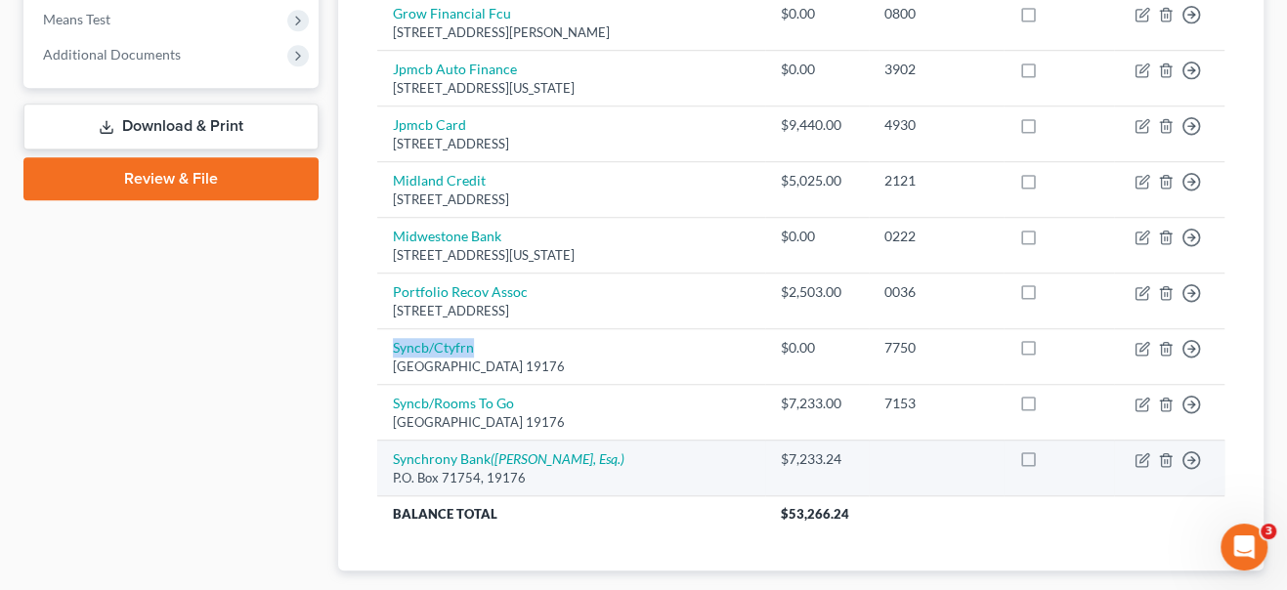
copy link "Syncb/Ctyfrn"
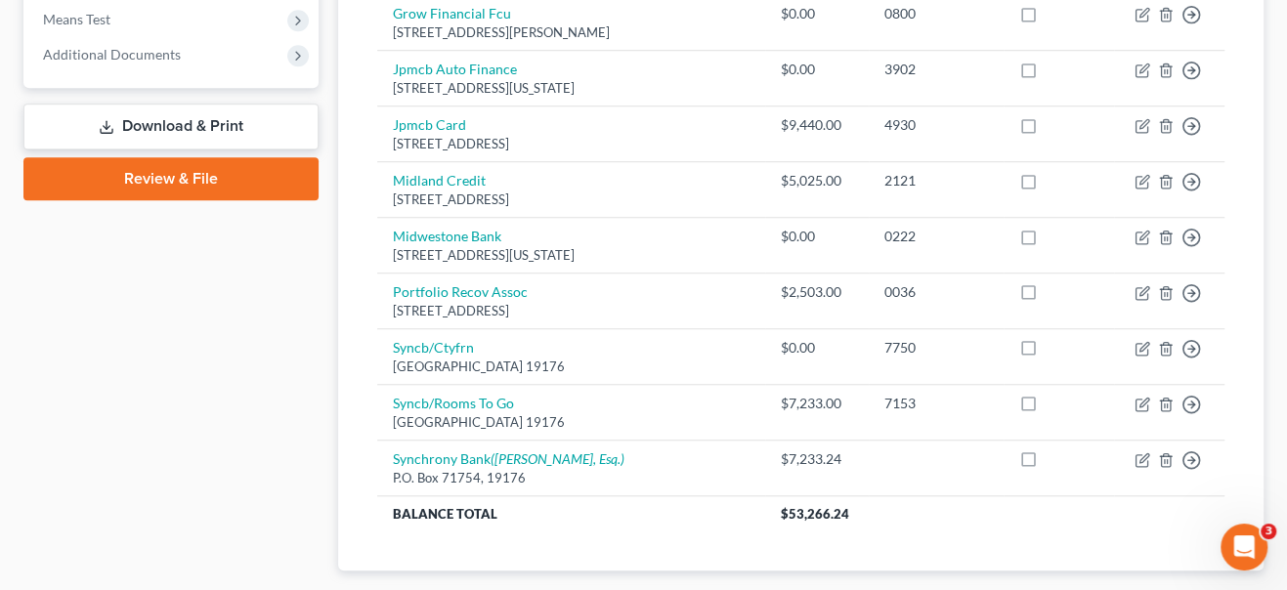
click at [215, 441] on div "Case Dashboard Payments Invoices Payments Payments Credit Report Client Profile" at bounding box center [171, 28] width 315 height 1210
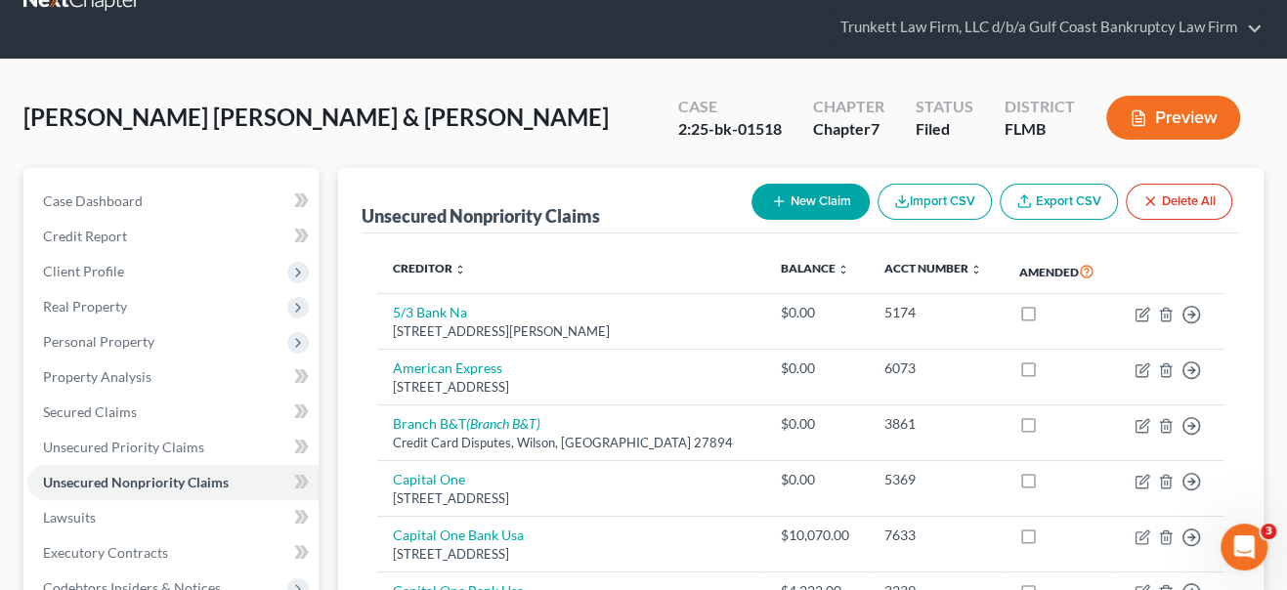
scroll to position [0, 0]
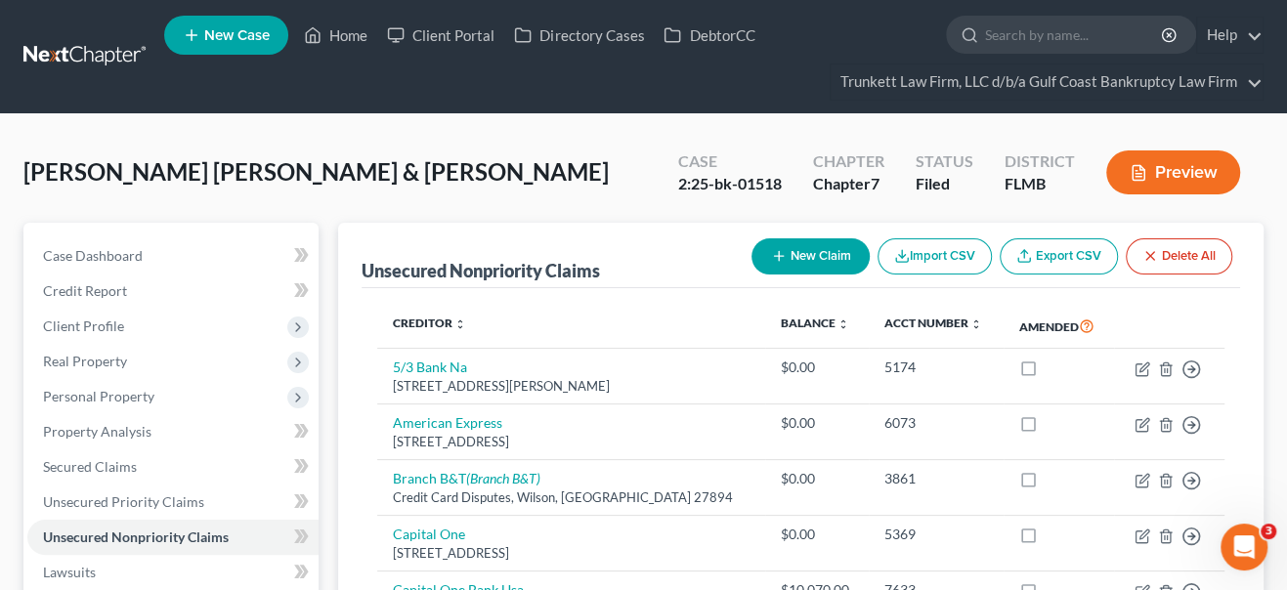
click at [1186, 174] on button "Preview" at bounding box center [1174, 173] width 134 height 44
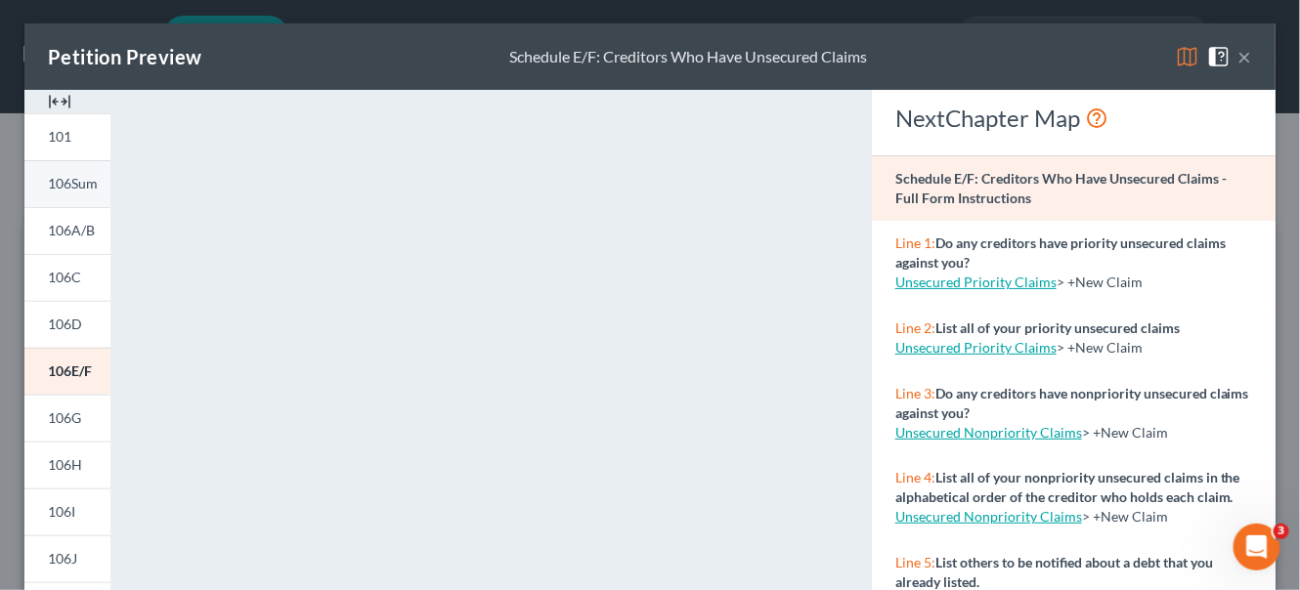
click at [76, 185] on span "106Sum" at bounding box center [73, 183] width 50 height 17
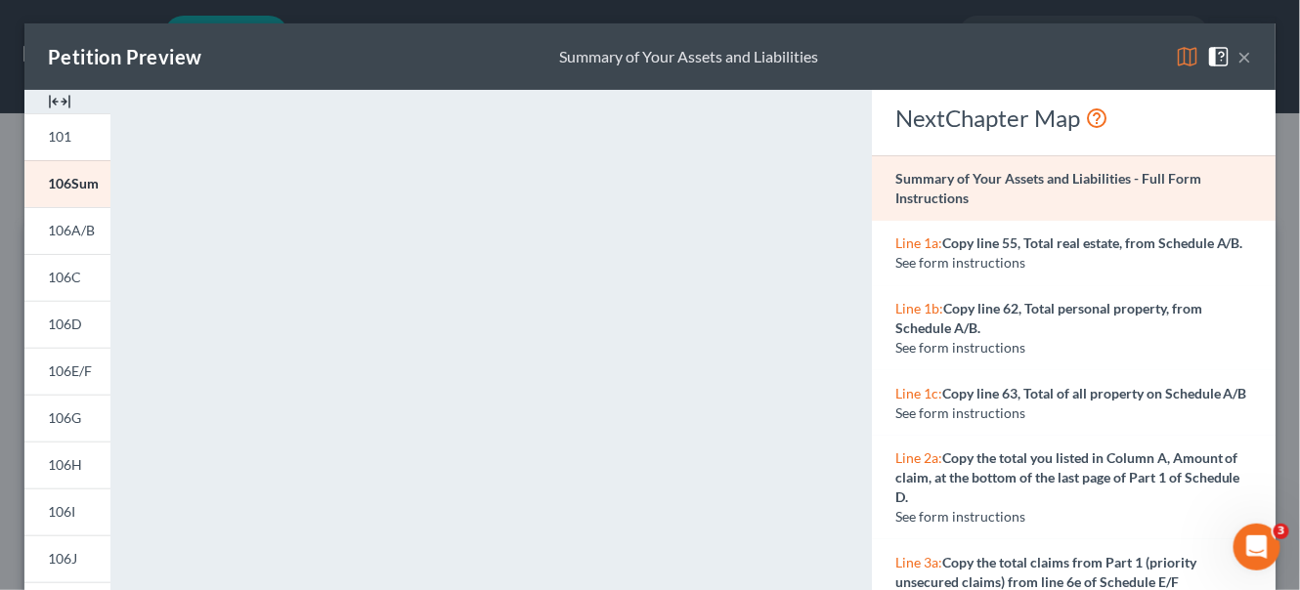
click at [1238, 59] on button "×" at bounding box center [1245, 56] width 14 height 23
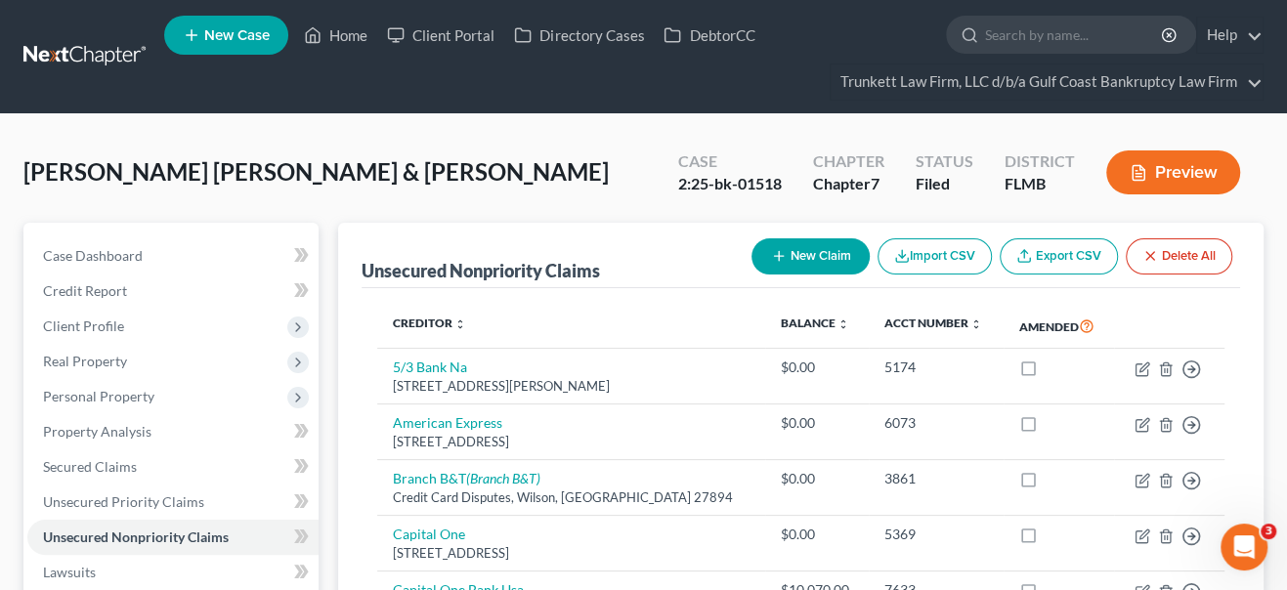
click at [1175, 181] on button "Preview" at bounding box center [1174, 173] width 134 height 44
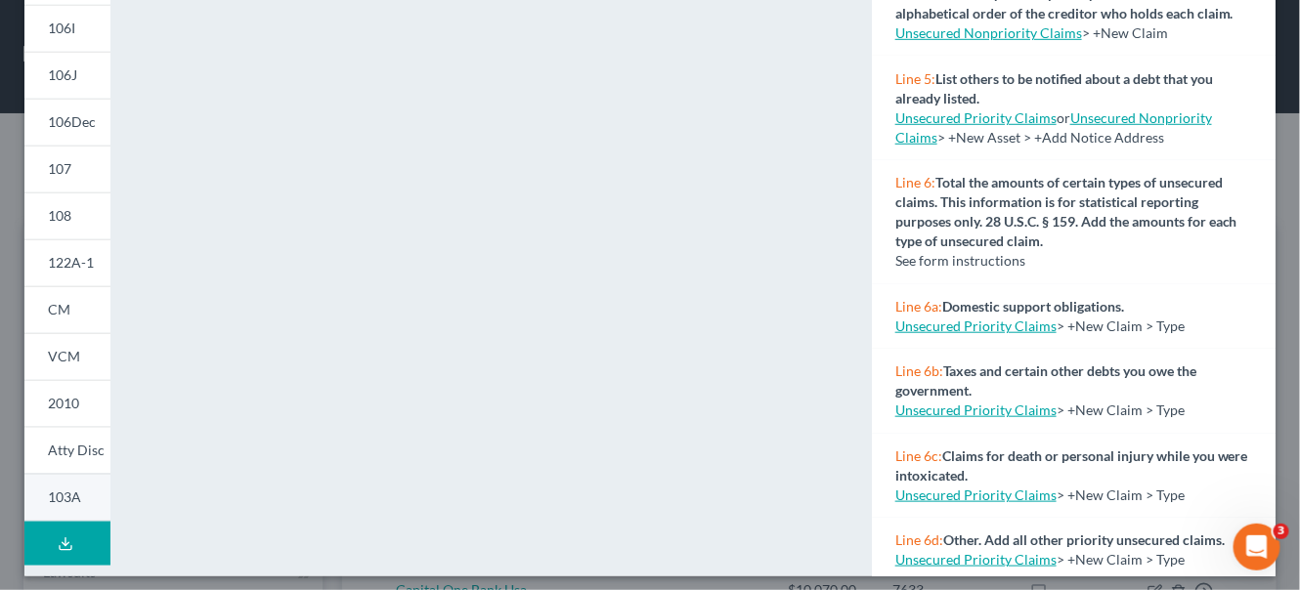
scroll to position [493, 0]
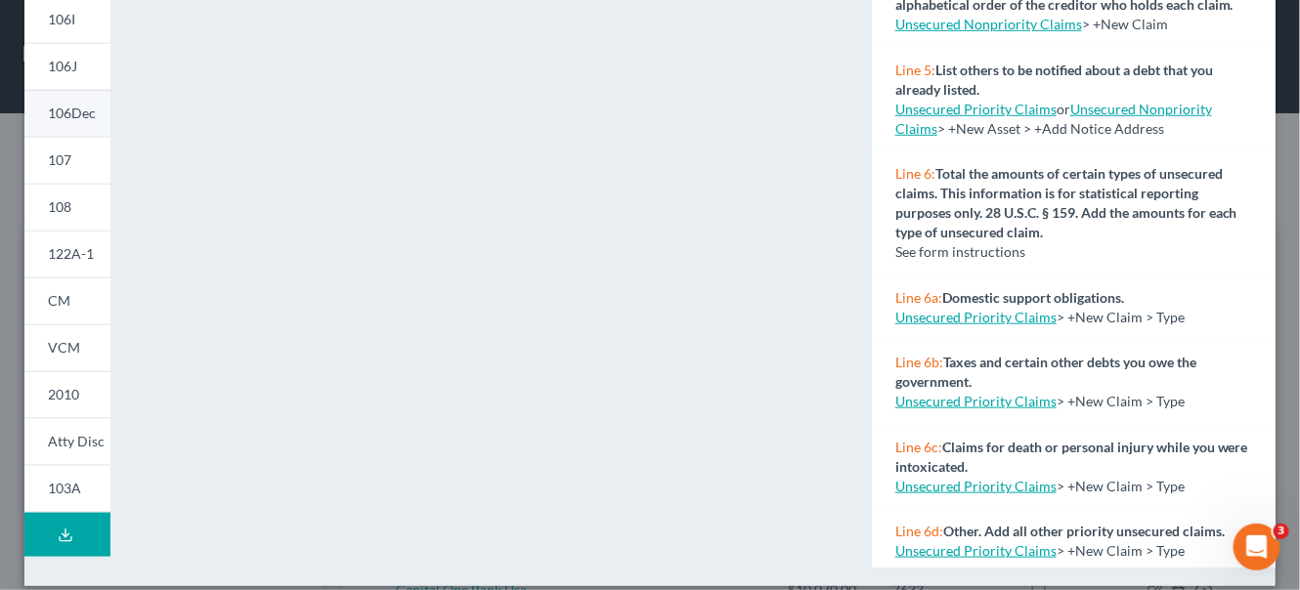
click at [67, 112] on span "106Dec" at bounding box center [72, 113] width 48 height 17
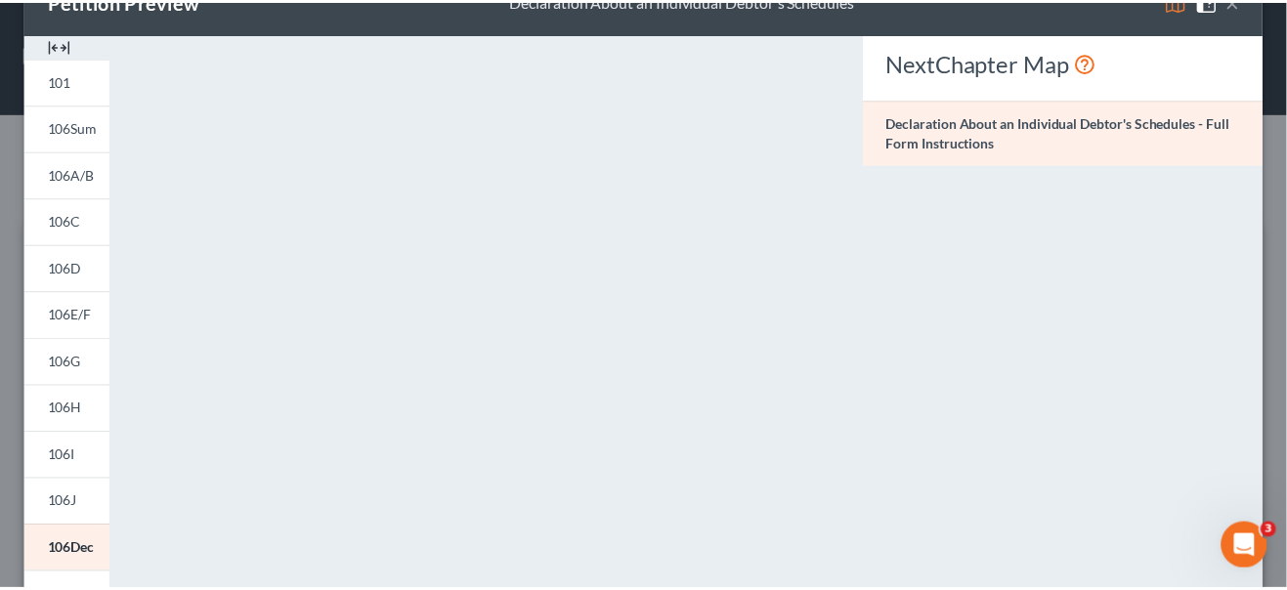
scroll to position [49, 0]
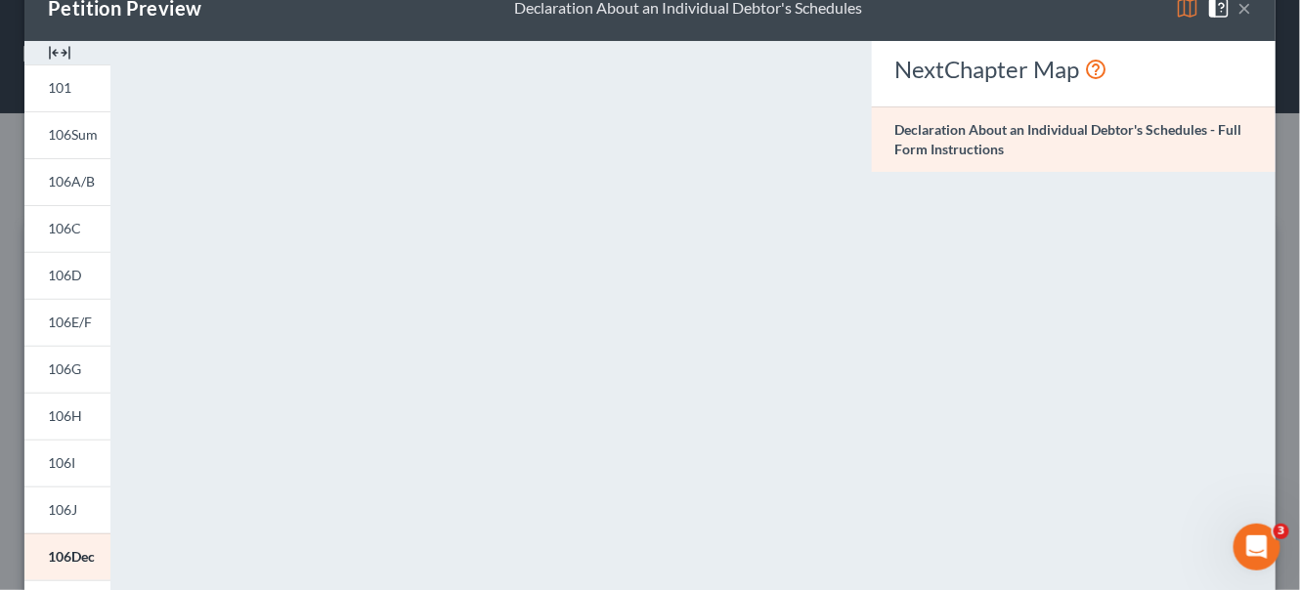
click at [1238, 8] on button "×" at bounding box center [1245, 7] width 14 height 23
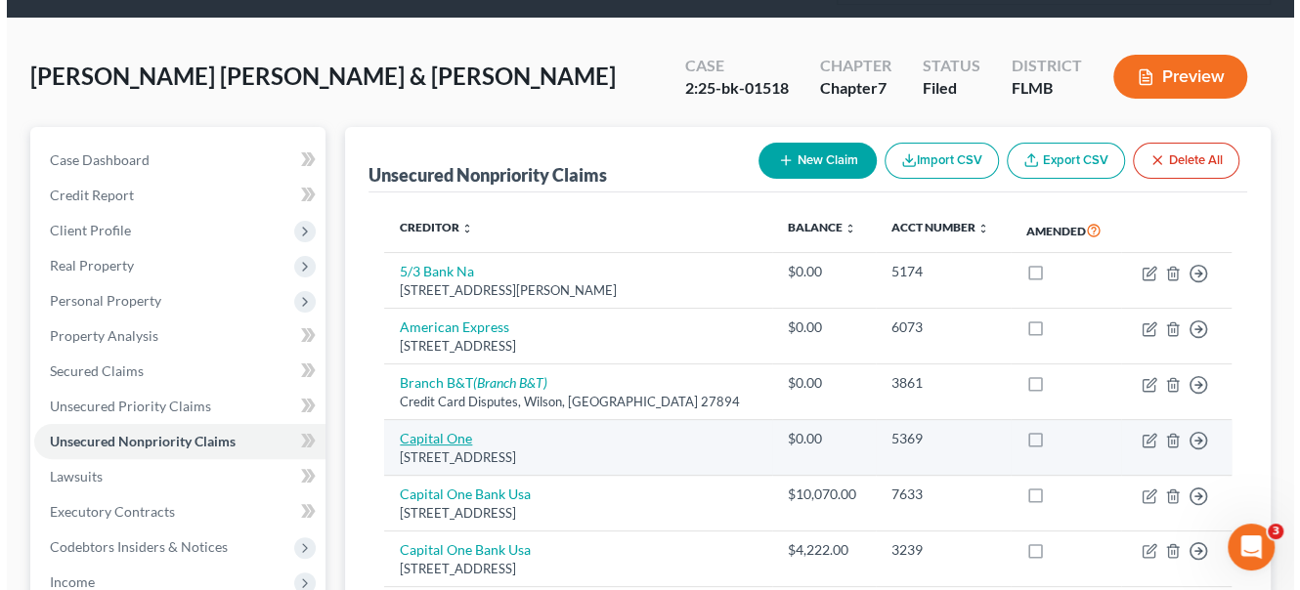
scroll to position [0, 0]
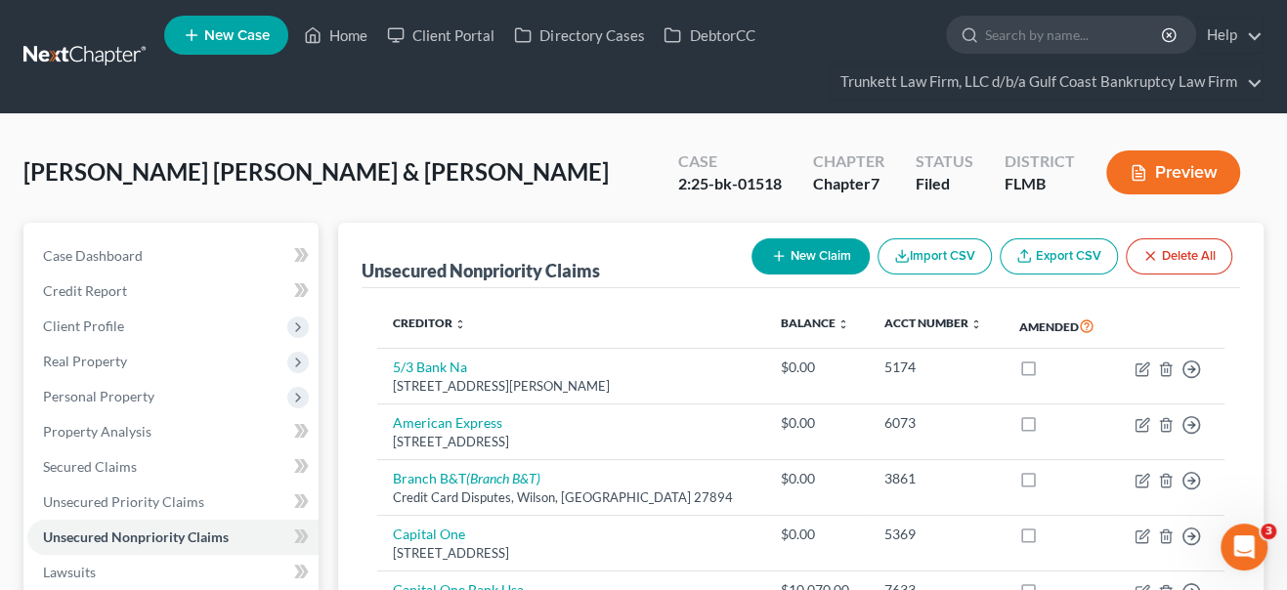
click at [793, 246] on button "New Claim" at bounding box center [811, 257] width 118 height 36
select select "2"
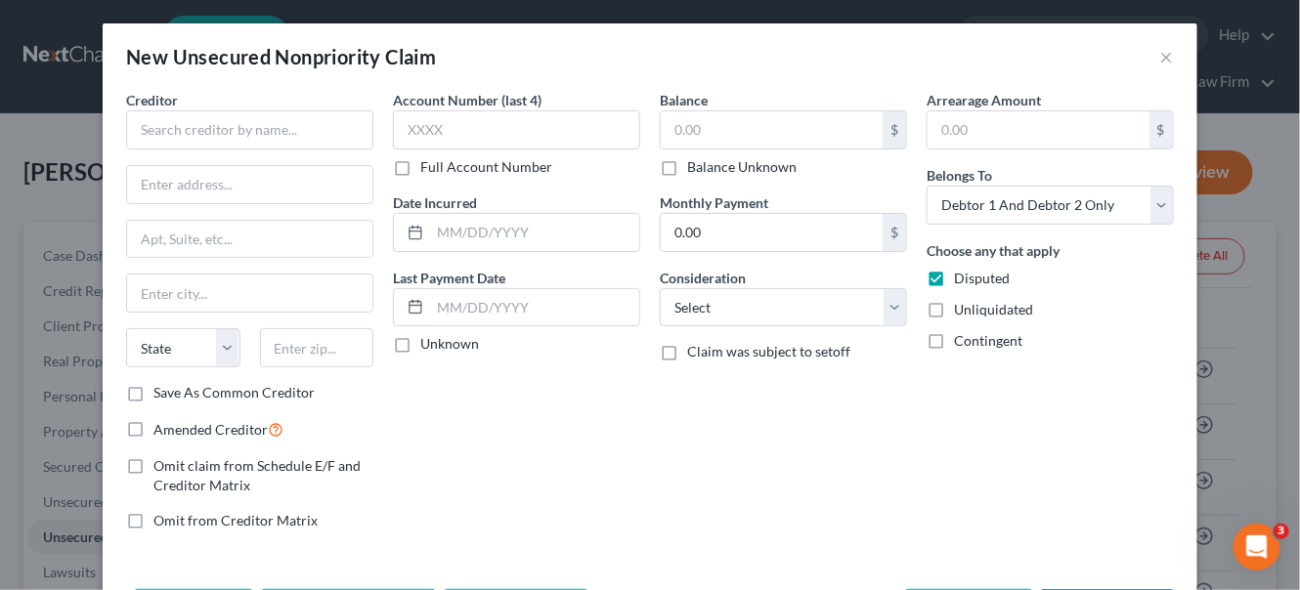
click at [153, 426] on label "Amended Creditor" at bounding box center [218, 429] width 130 height 22
click at [161, 426] on input "Amended Creditor" at bounding box center [167, 424] width 13 height 13
checkbox input "true"
click at [195, 136] on input "text" at bounding box center [249, 129] width 247 height 39
type input "c"
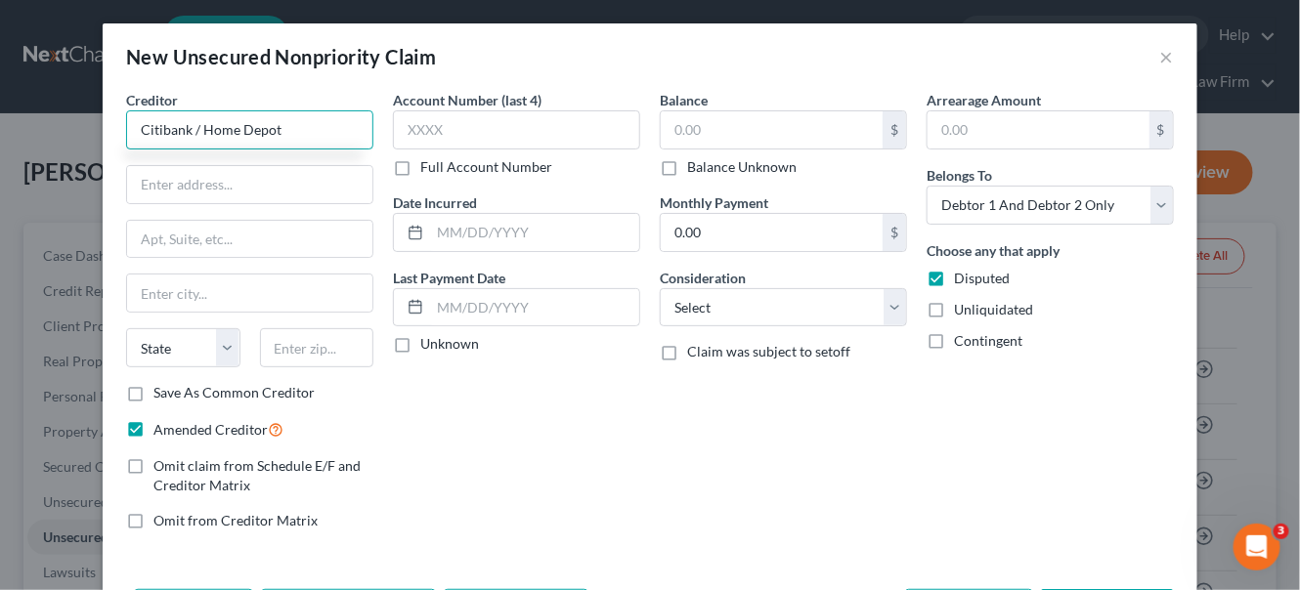
type input "Citibank / Home Depot"
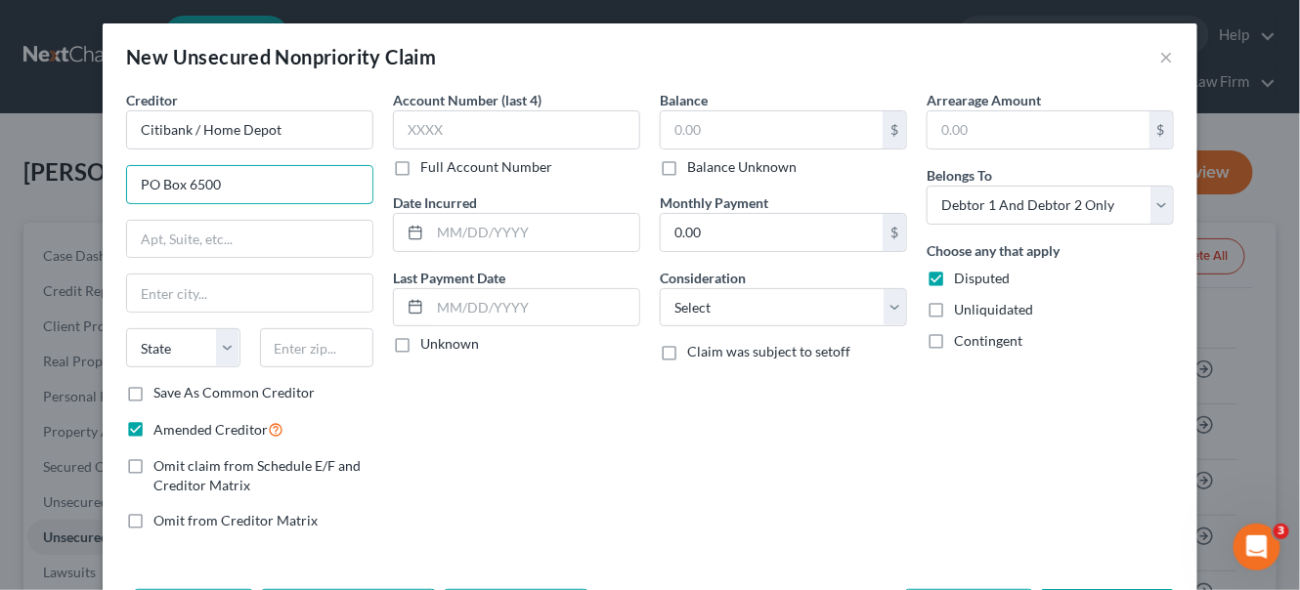
type input "PO Box 6500"
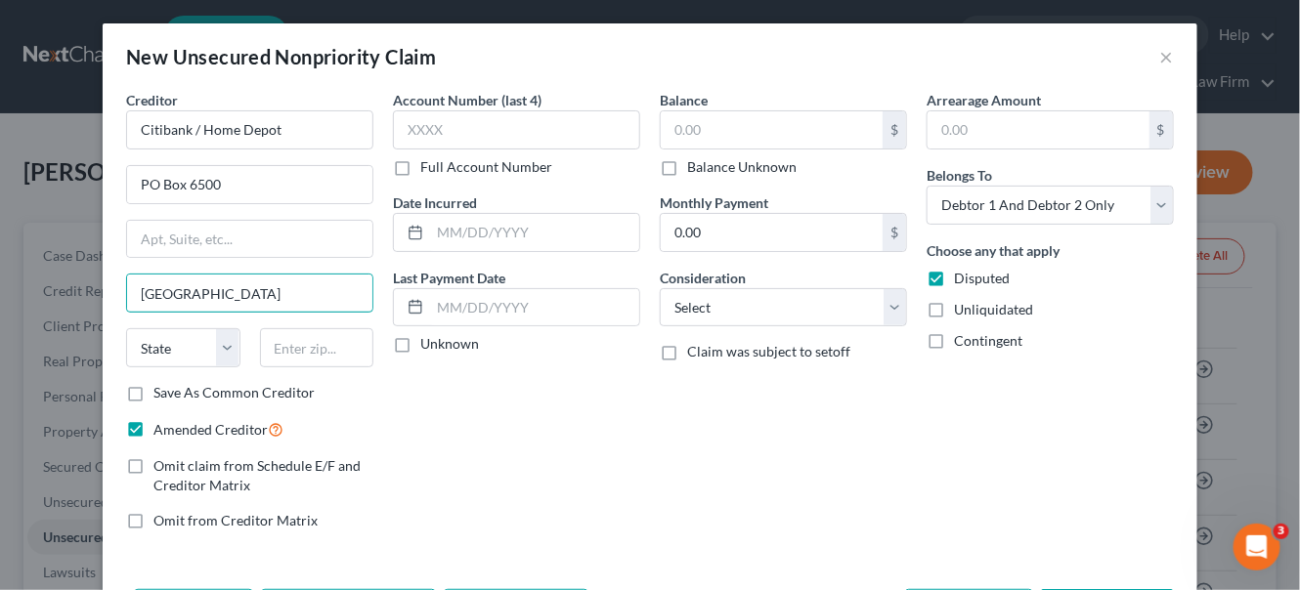
type input "[GEOGRAPHIC_DATA]"
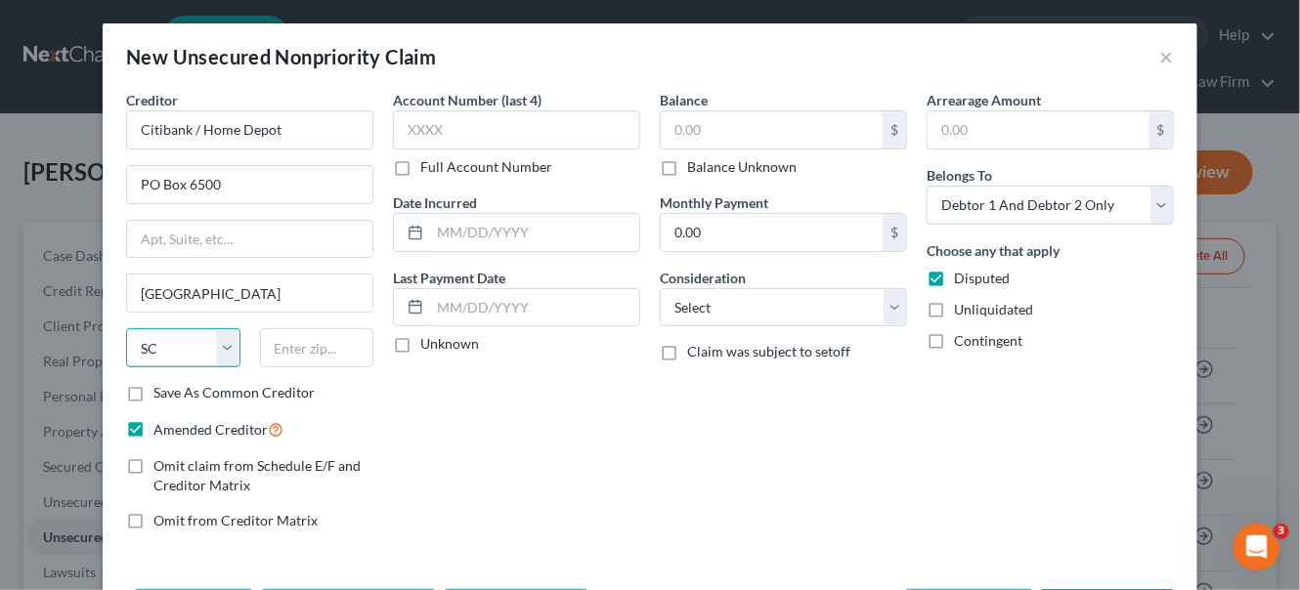
select select "43"
type input "57117"
click at [687, 171] on label "Balance Unknown" at bounding box center [741, 167] width 109 height 20
click at [695, 170] on input "Balance Unknown" at bounding box center [701, 163] width 13 height 13
checkbox input "true"
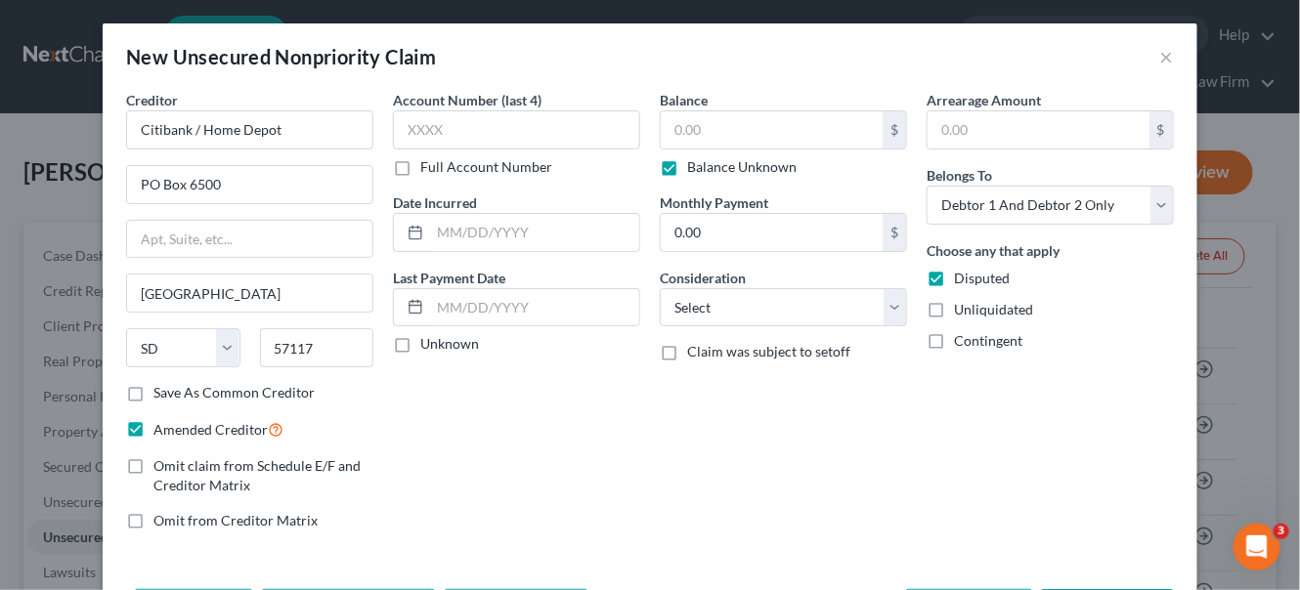
type input "0.00"
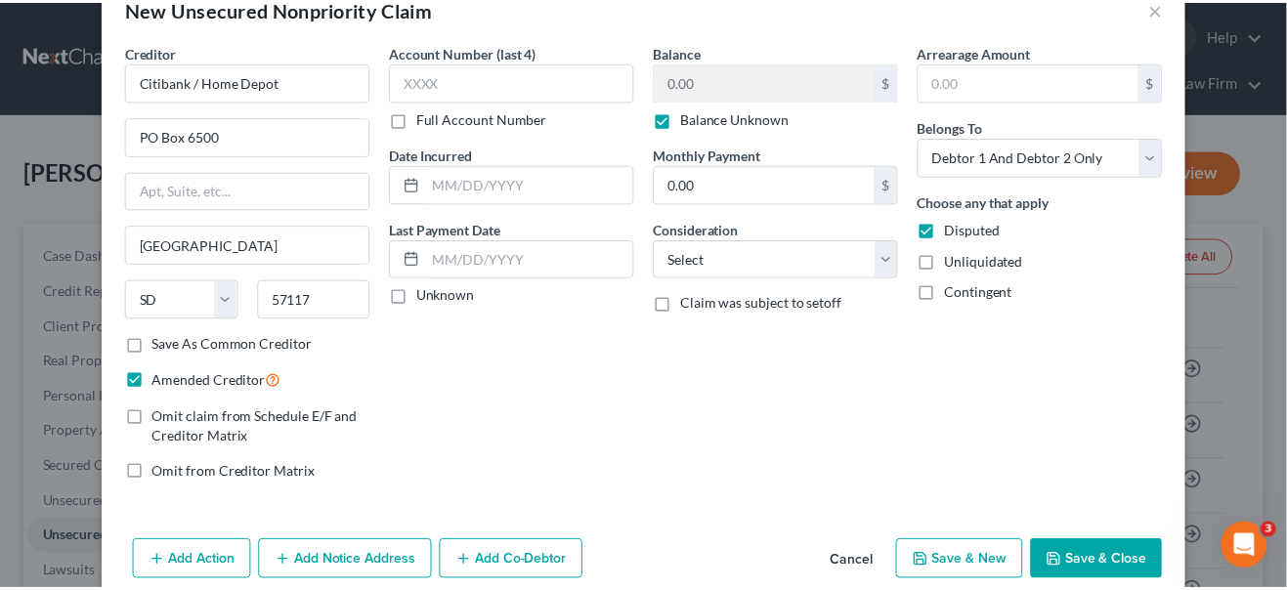
scroll to position [75, 0]
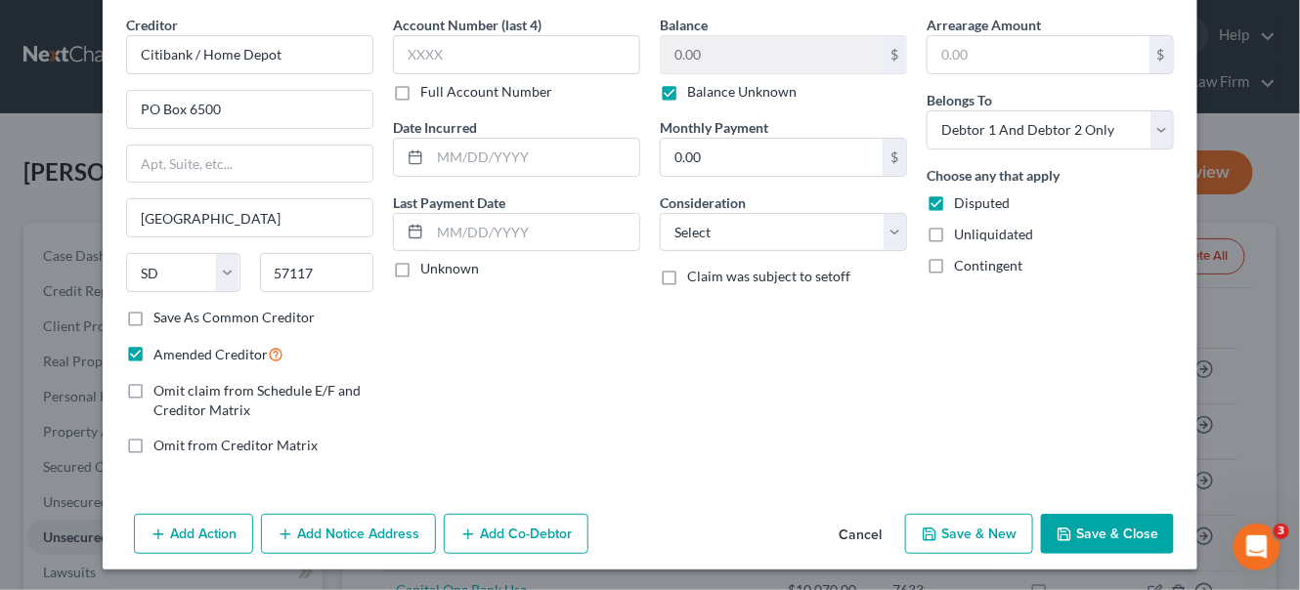
click at [1108, 537] on button "Save & Close" at bounding box center [1107, 534] width 133 height 41
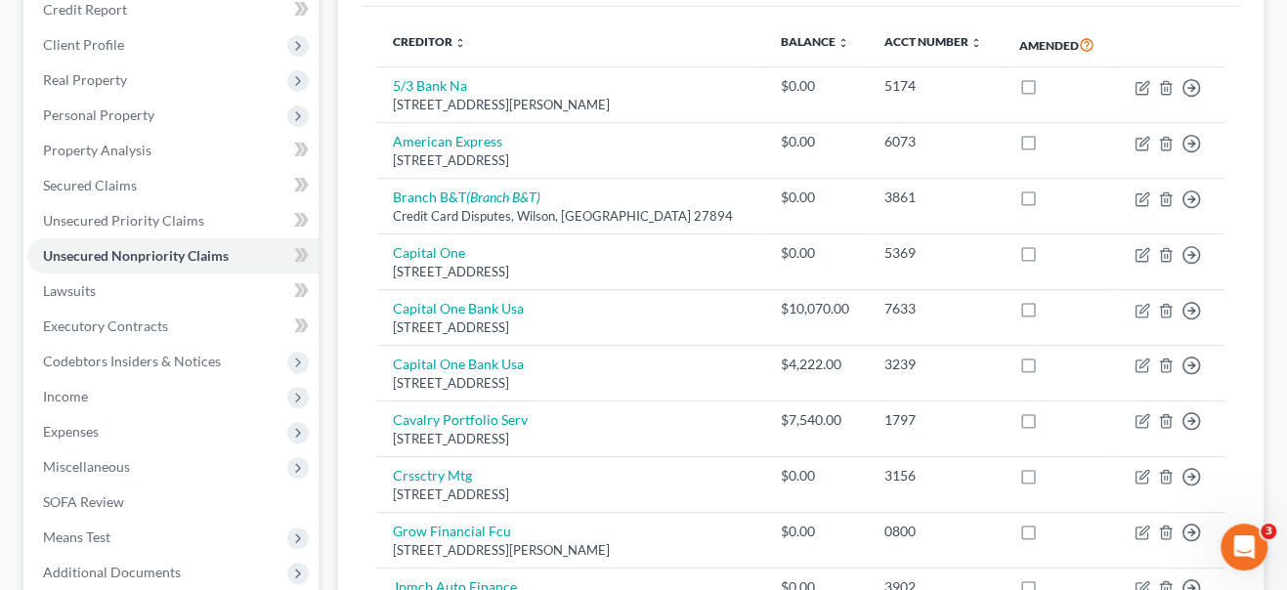
scroll to position [0, 0]
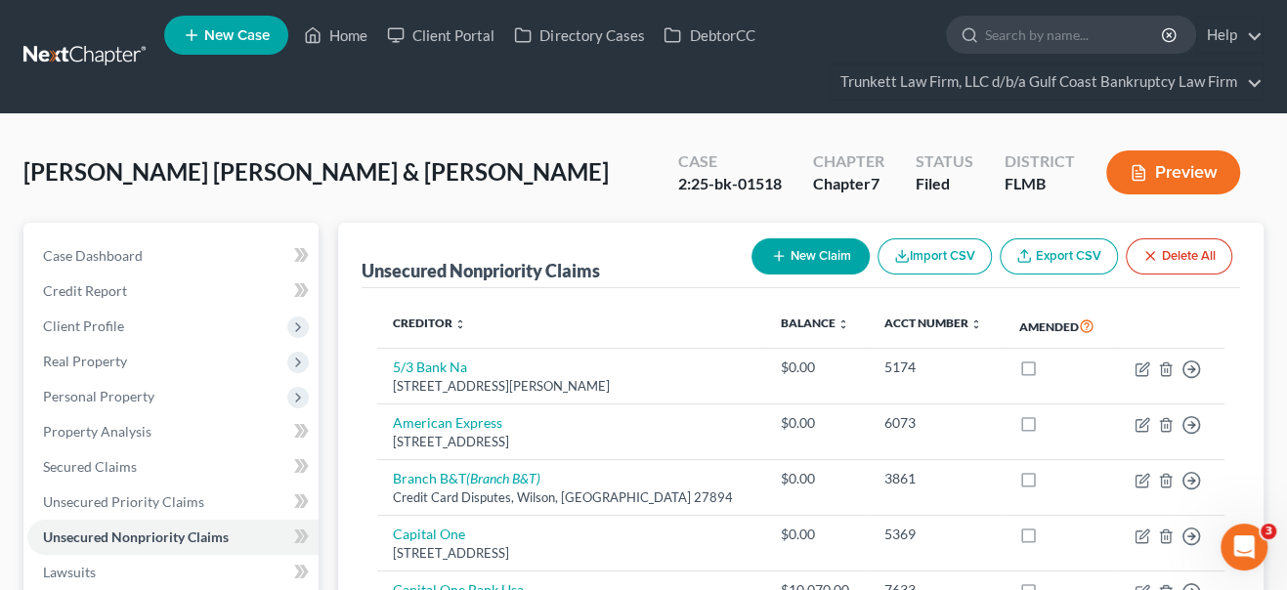
click at [1151, 186] on button "Preview" at bounding box center [1174, 173] width 134 height 44
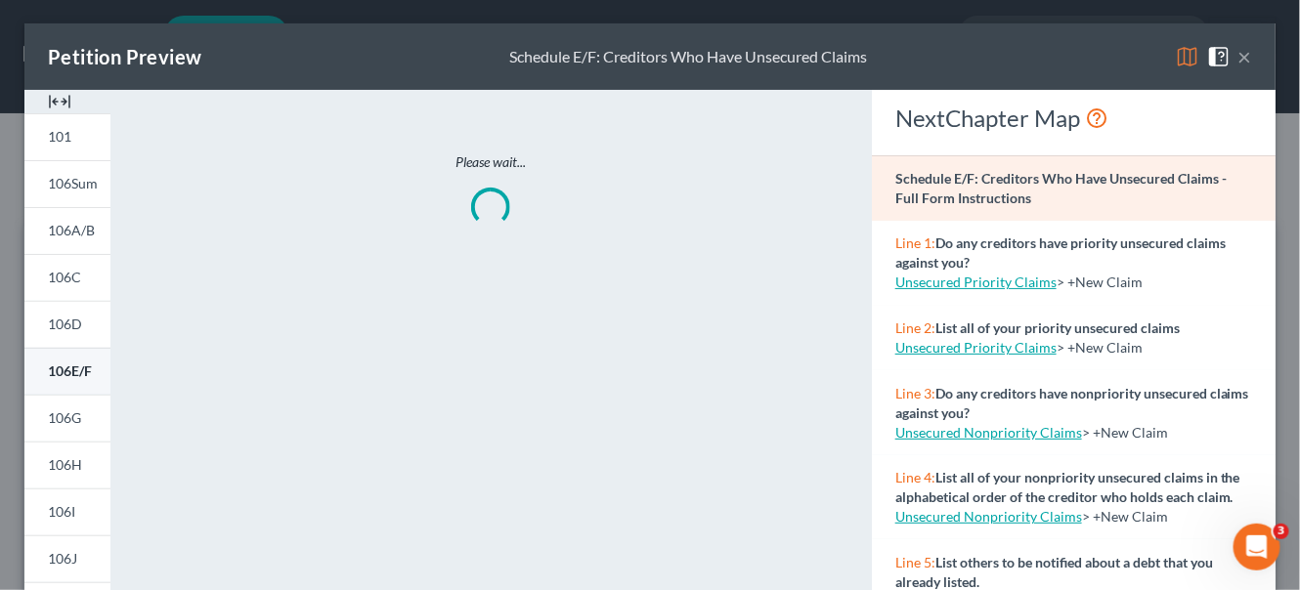
click at [78, 373] on span "106E/F" at bounding box center [70, 371] width 44 height 17
click at [1238, 51] on button "×" at bounding box center [1245, 56] width 14 height 23
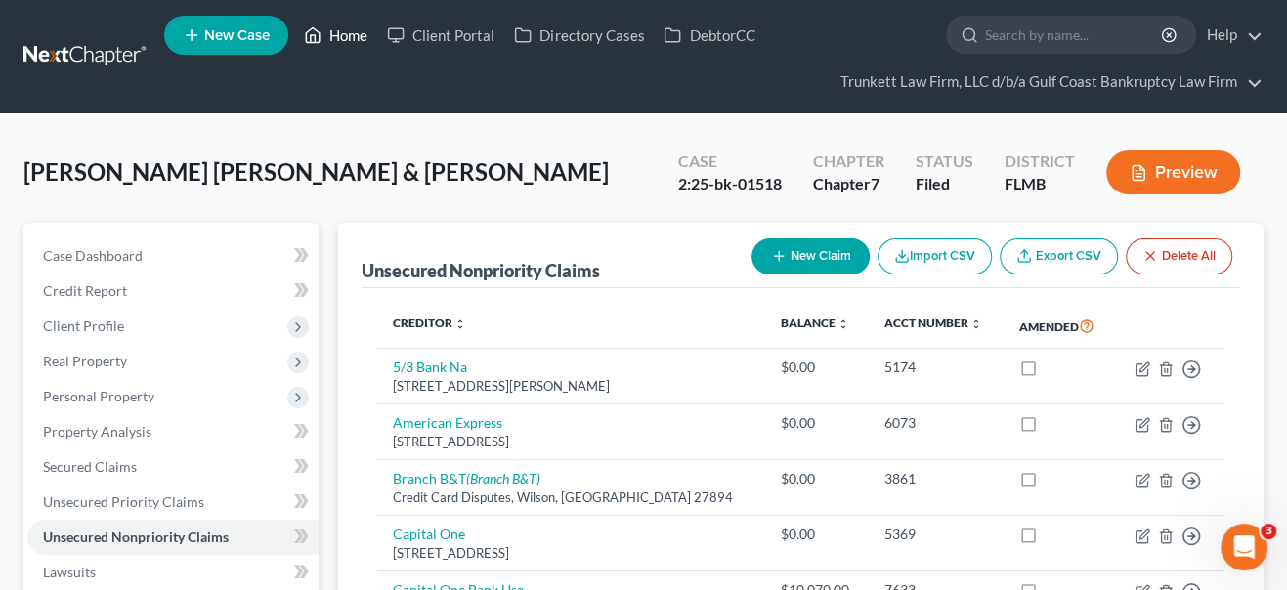
click at [350, 41] on link "Home" at bounding box center [335, 35] width 83 height 35
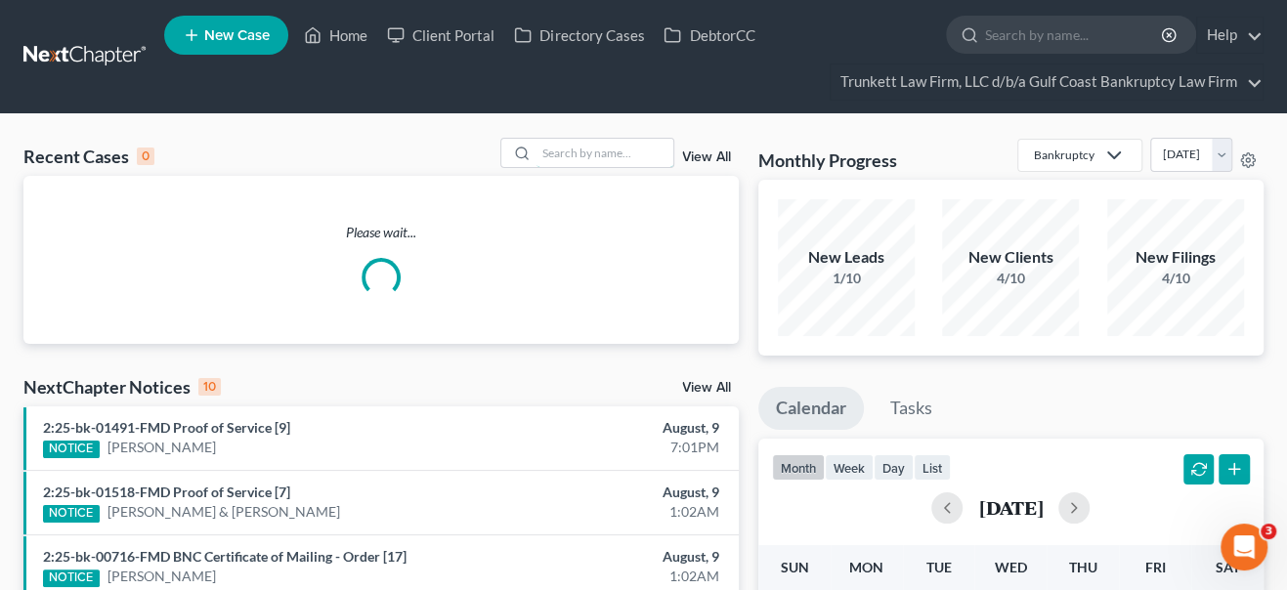
drag, startPoint x: 619, startPoint y: 154, endPoint x: 614, endPoint y: 130, distance: 24.9
click at [614, 150] on input "search" at bounding box center [605, 153] width 137 height 28
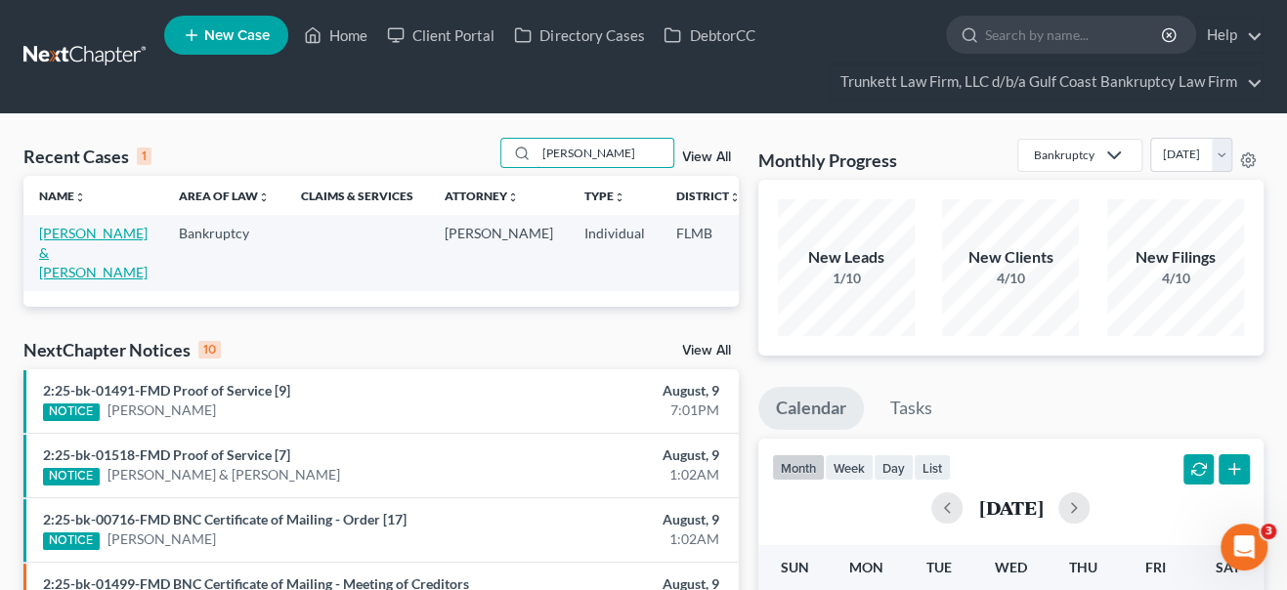
type input "[PERSON_NAME]"
click at [54, 267] on link "[PERSON_NAME] & [PERSON_NAME]" at bounding box center [93, 253] width 109 height 56
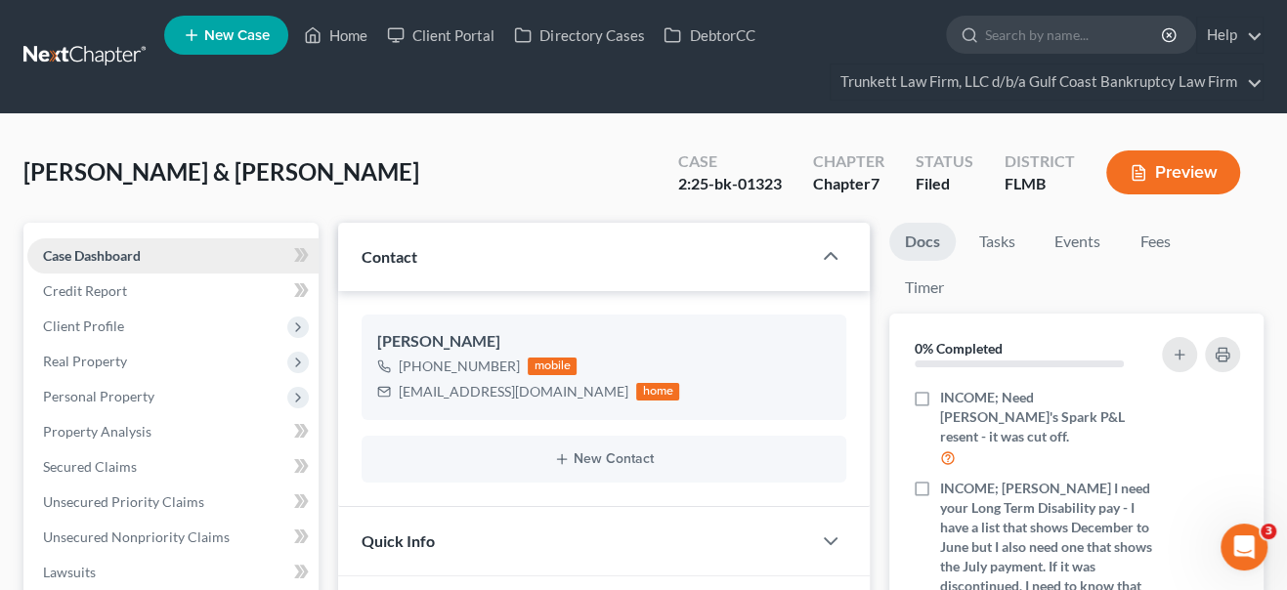
click at [139, 249] on span "Case Dashboard" at bounding box center [92, 255] width 98 height 17
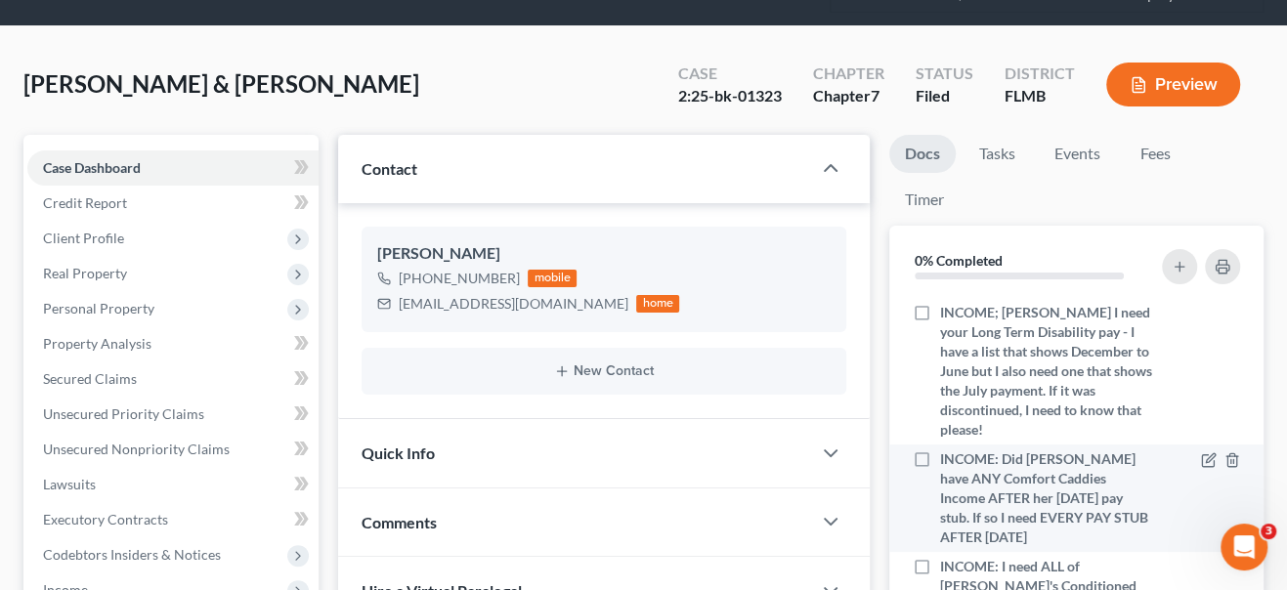
scroll to position [178, 0]
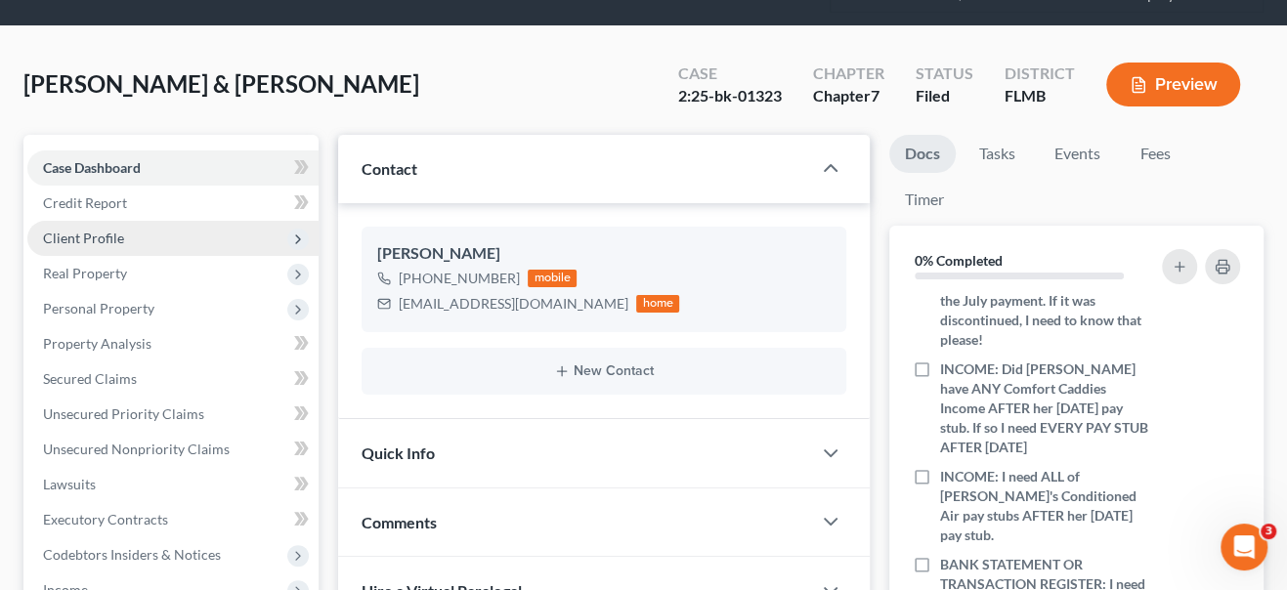
click at [135, 236] on span "Client Profile" at bounding box center [172, 238] width 291 height 35
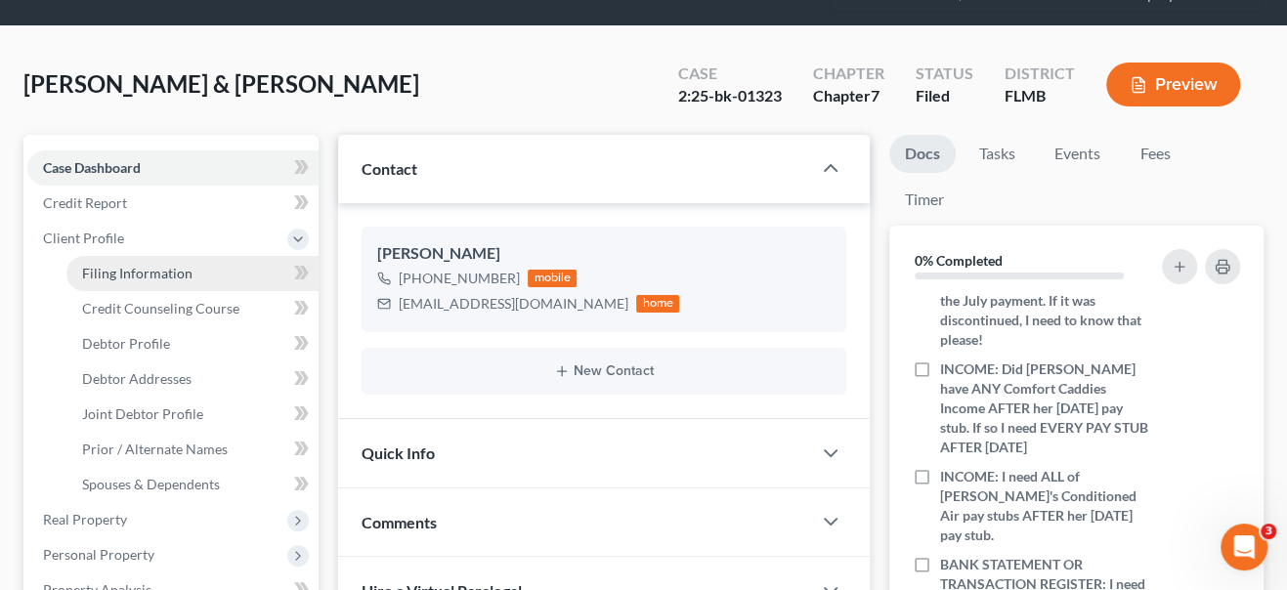
click at [152, 272] on span "Filing Information" at bounding box center [137, 273] width 110 height 17
select select "1"
select select "0"
select select "15"
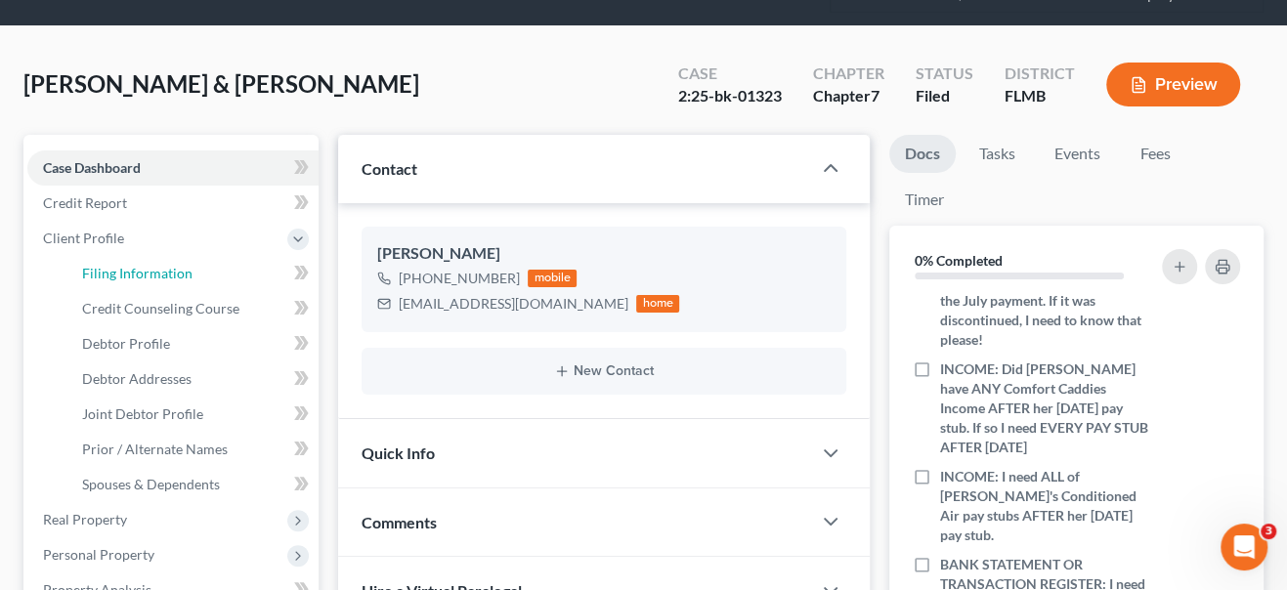
select select "0"
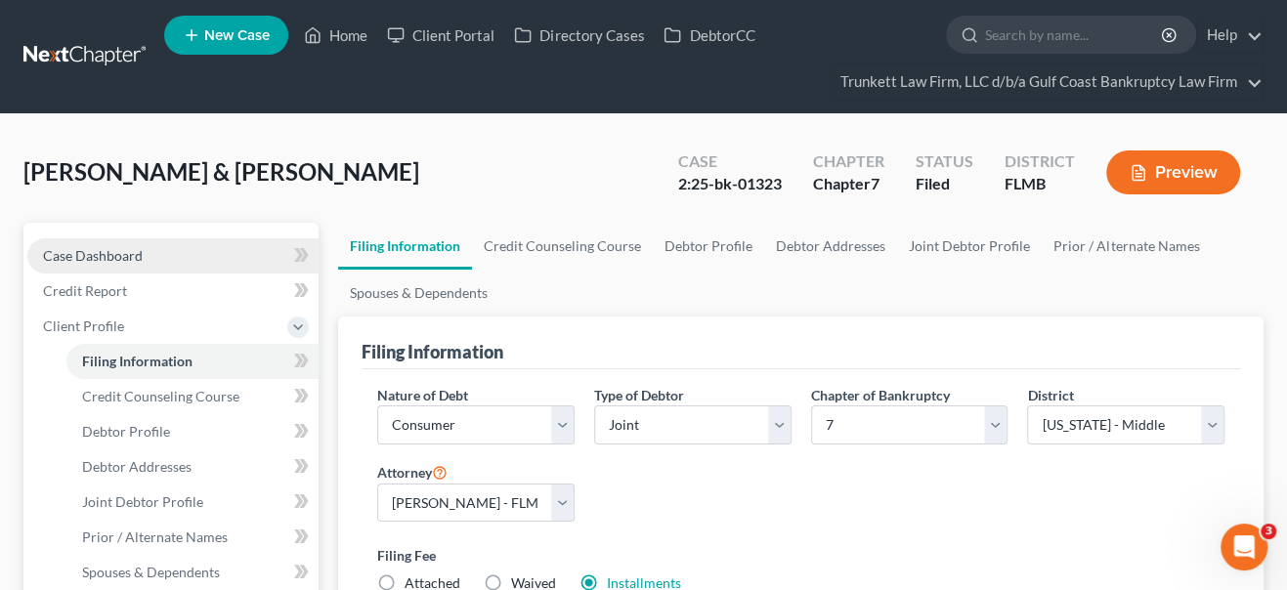
click at [133, 251] on span "Case Dashboard" at bounding box center [93, 255] width 100 height 17
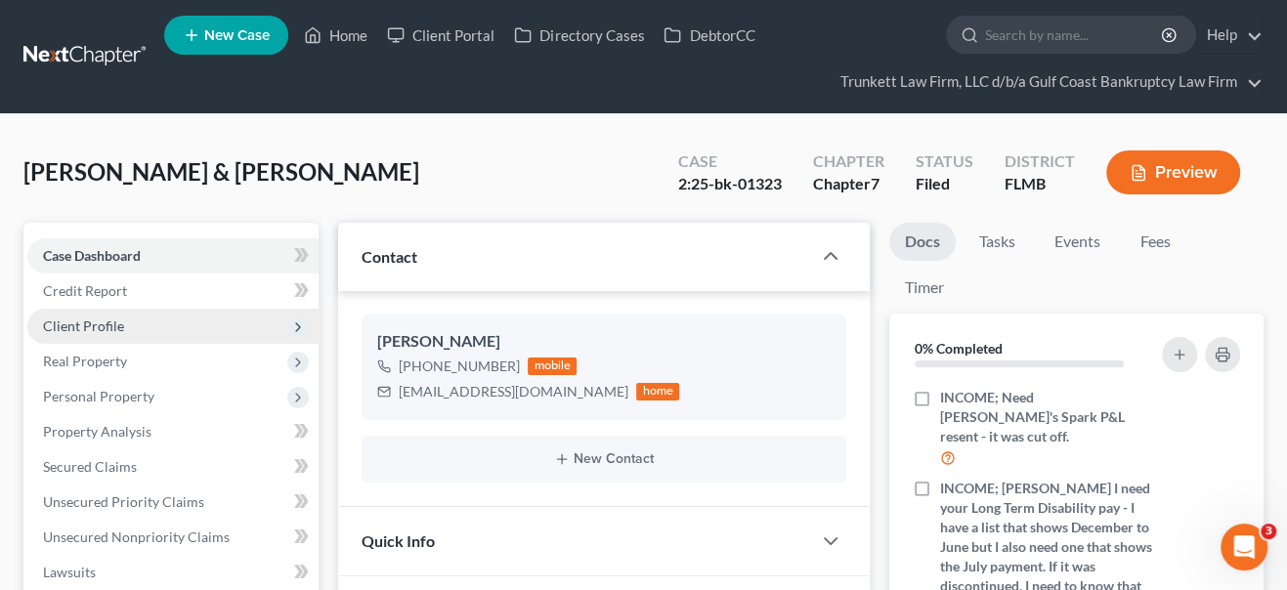
click at [94, 318] on span "Client Profile" at bounding box center [83, 326] width 81 height 17
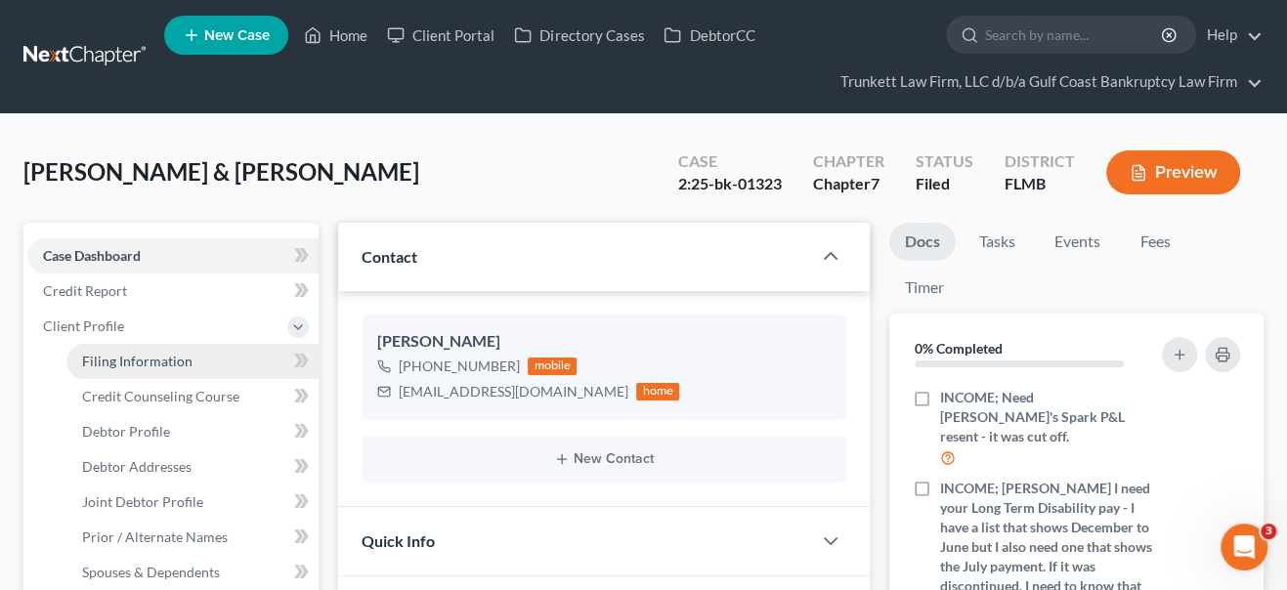
click at [126, 363] on span "Filing Information" at bounding box center [137, 361] width 110 height 17
select select "1"
select select "0"
select select "15"
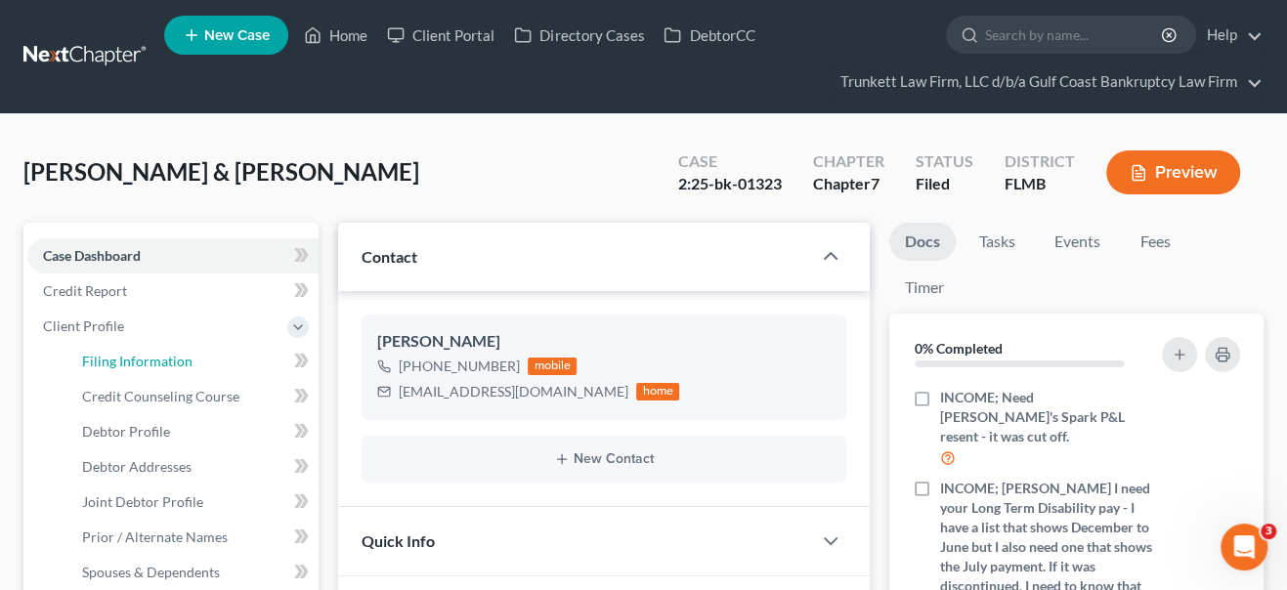
select select "0"
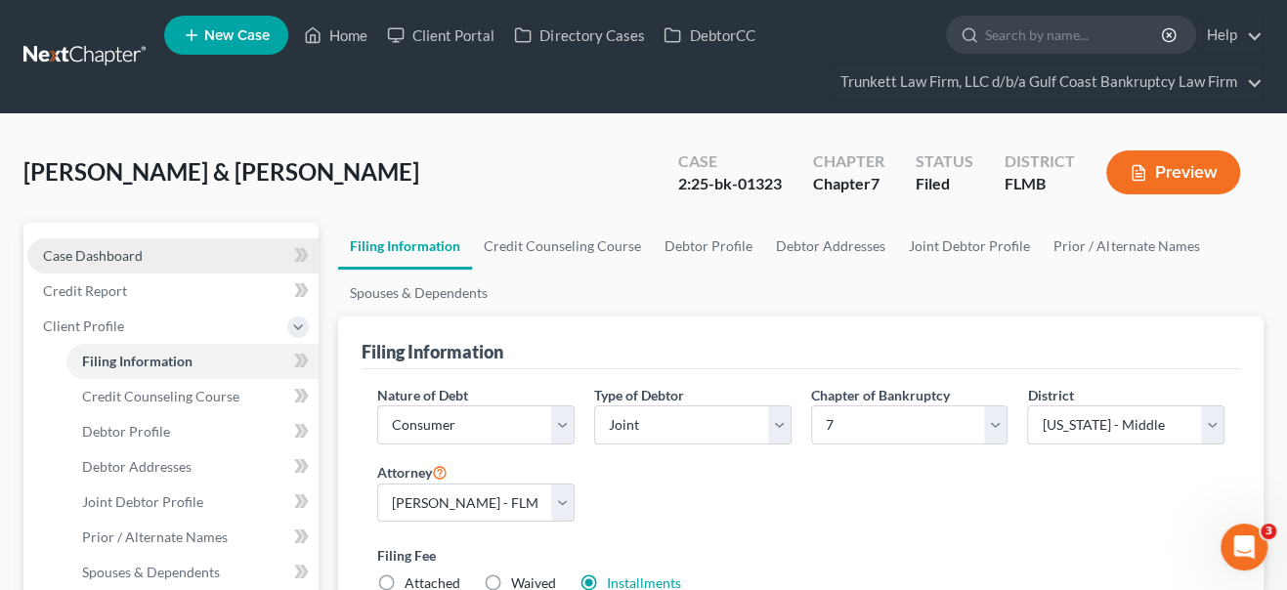
click at [118, 258] on span "Case Dashboard" at bounding box center [93, 255] width 100 height 17
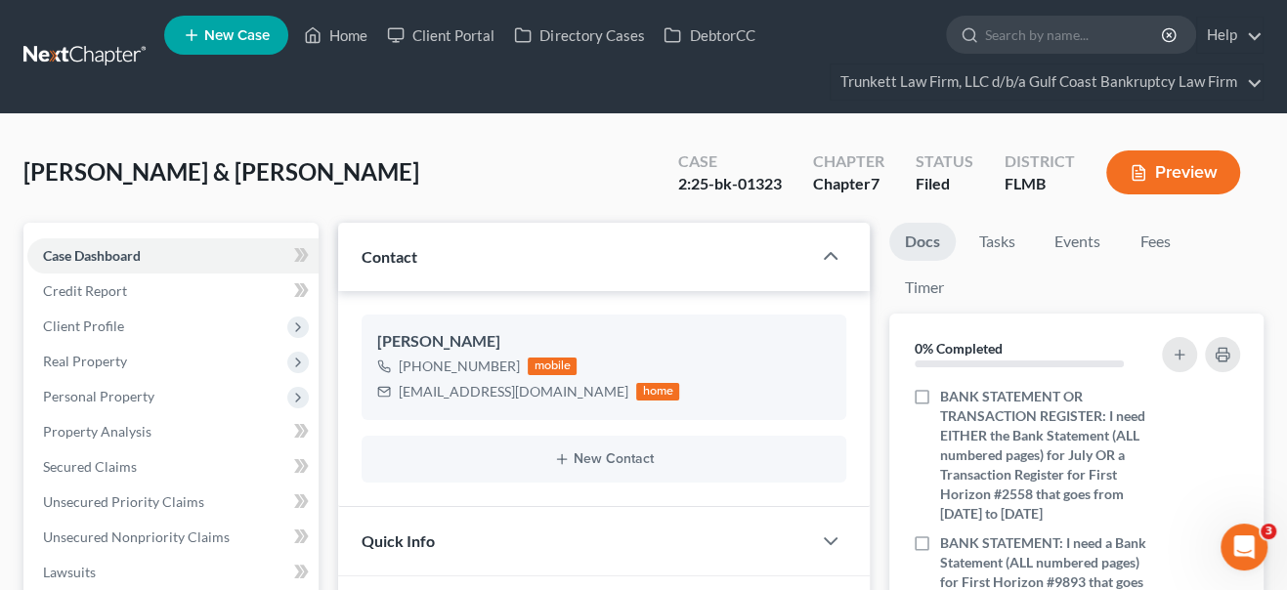
scroll to position [205, 0]
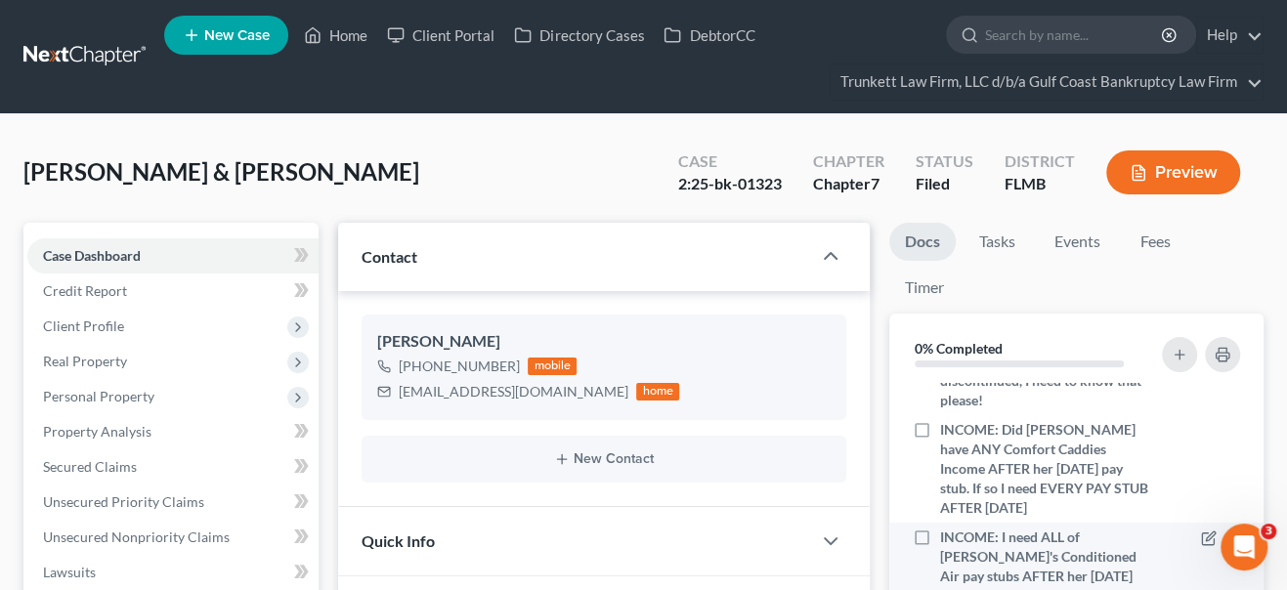
click at [1225, 531] on icon "button" at bounding box center [1233, 539] width 16 height 16
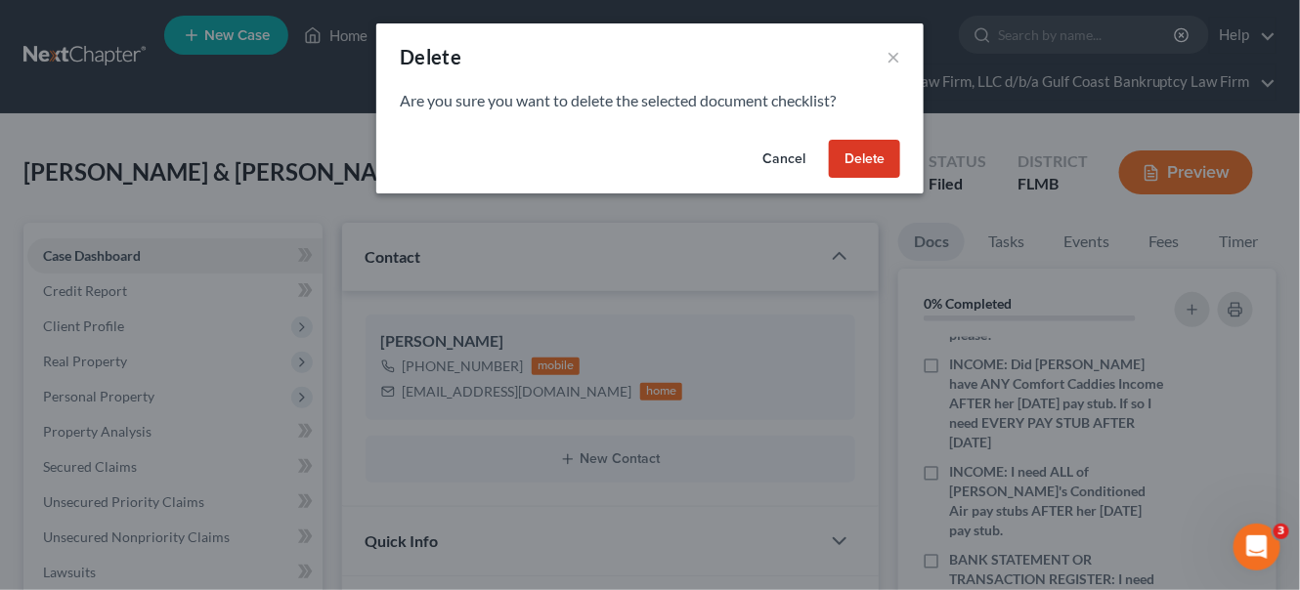
click at [854, 163] on button "Delete" at bounding box center [864, 159] width 71 height 39
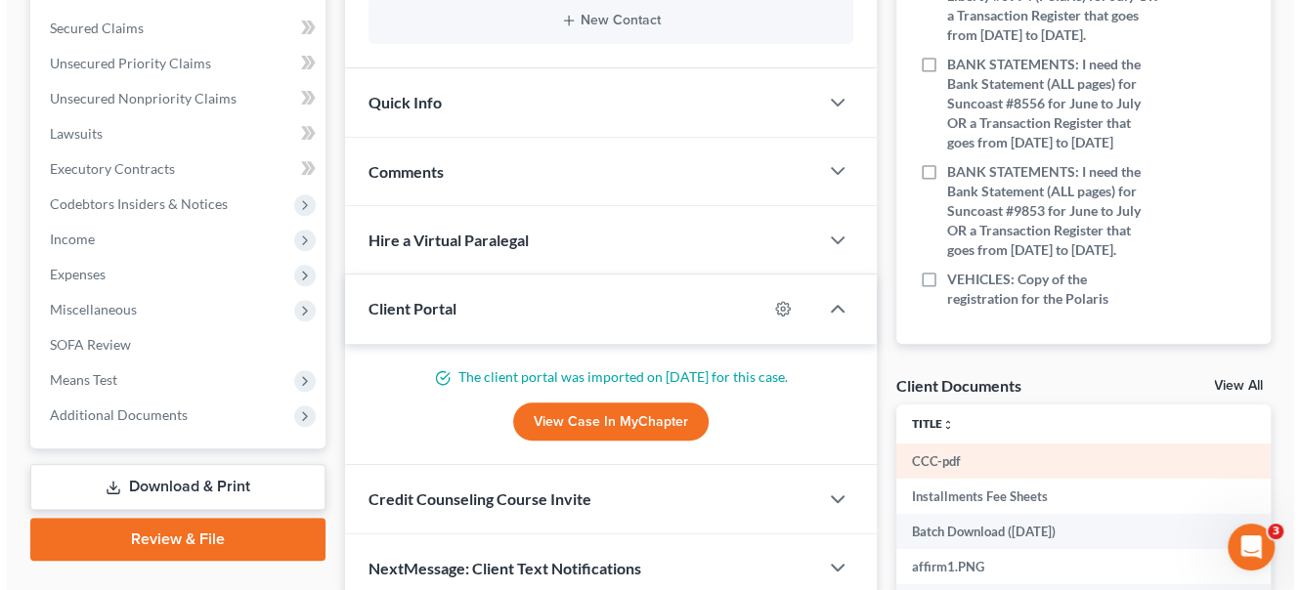
scroll to position [444, 0]
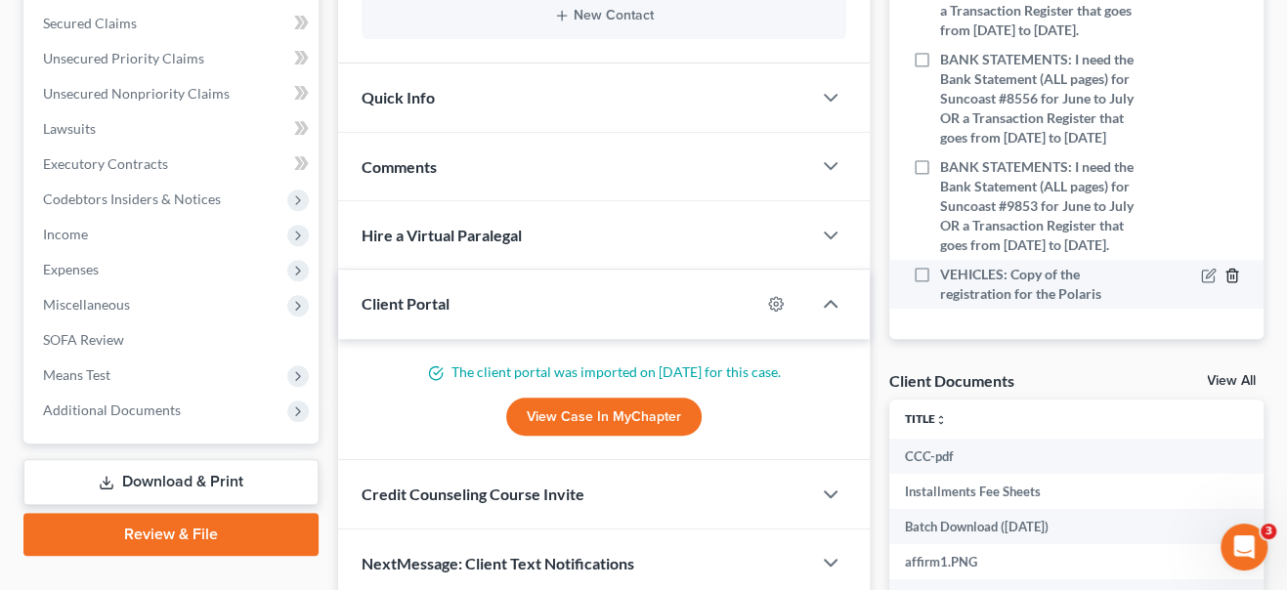
click at [1228, 273] on icon "button" at bounding box center [1232, 275] width 9 height 13
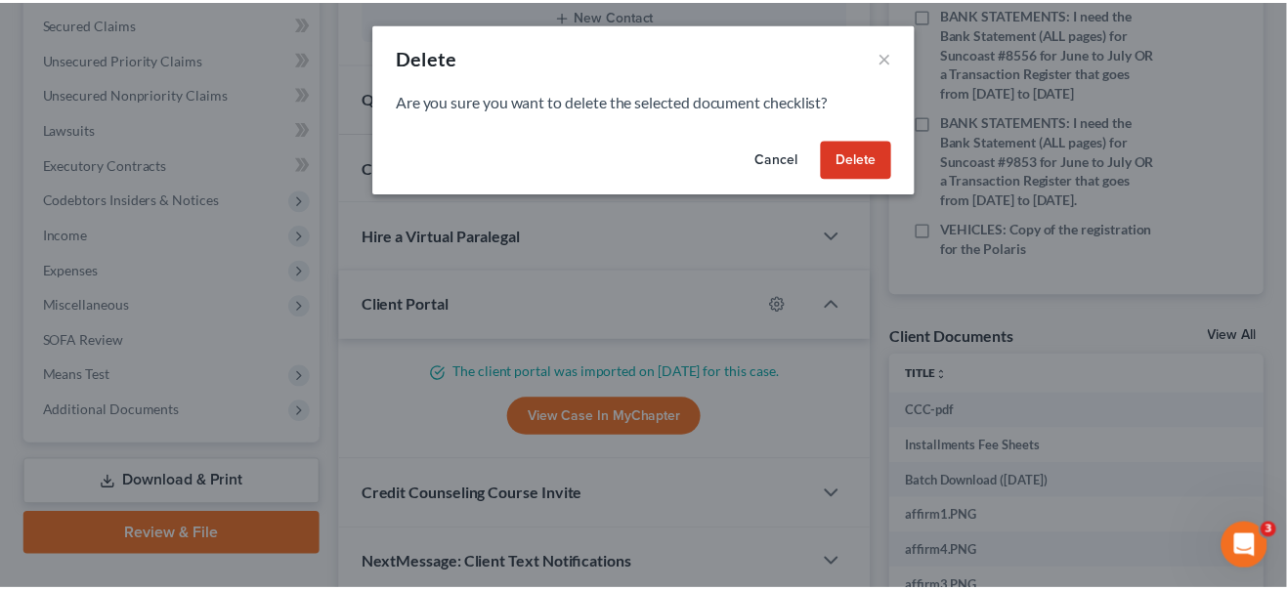
scroll to position [561, 0]
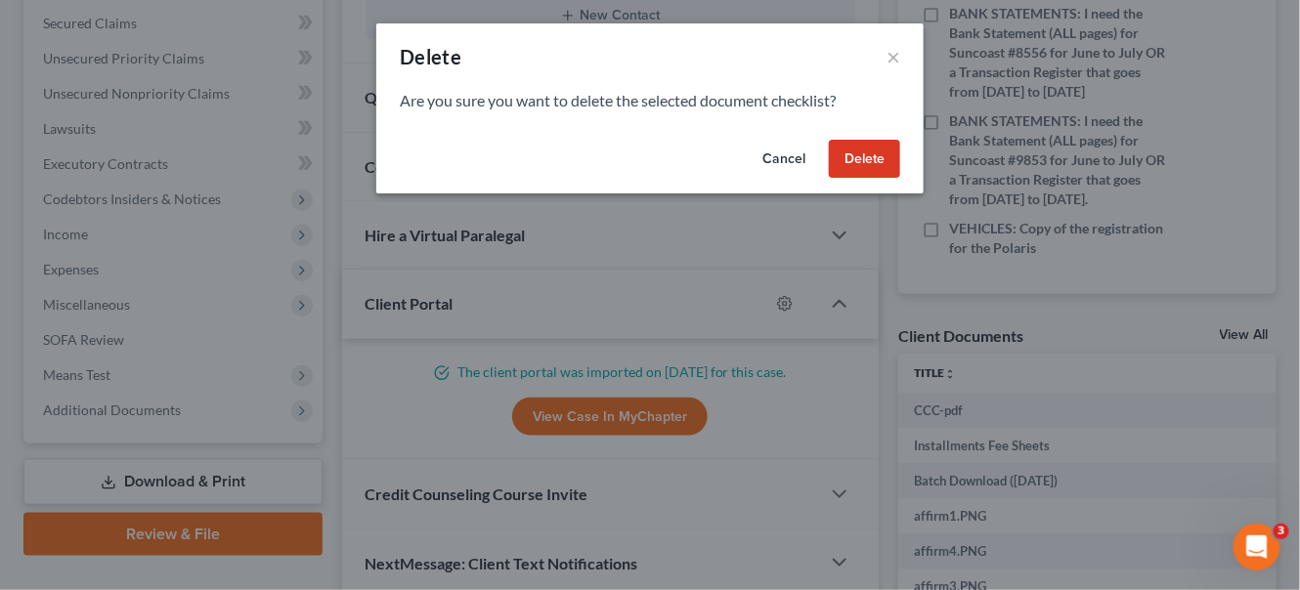
click at [875, 161] on button "Delete" at bounding box center [864, 159] width 71 height 39
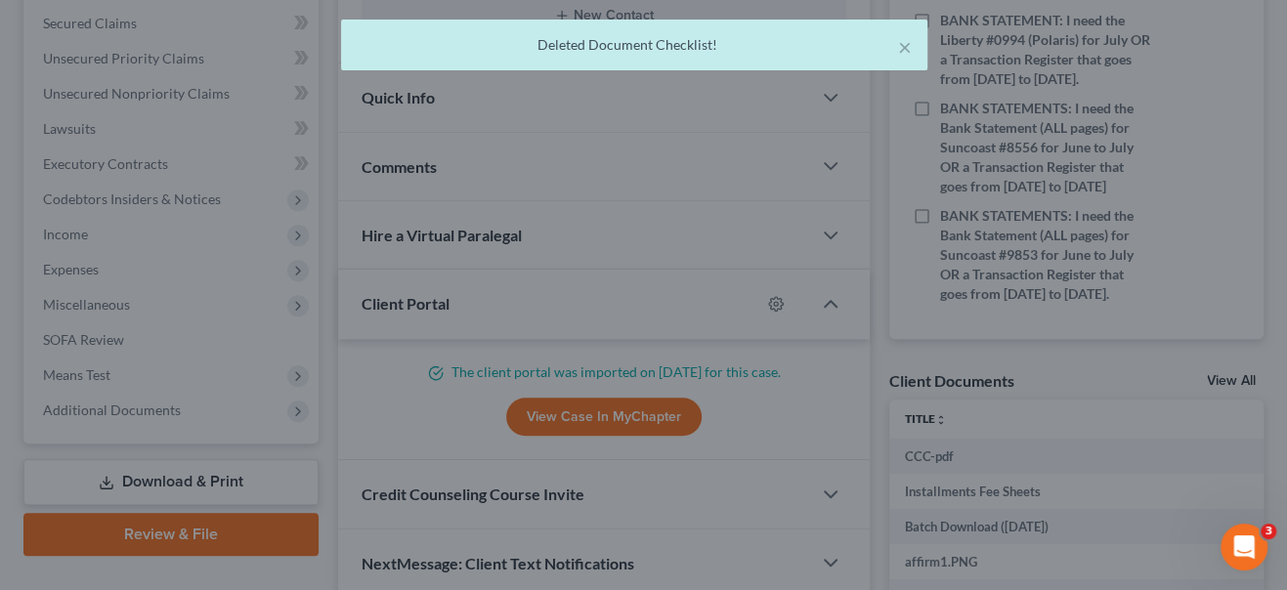
scroll to position [533, 0]
